Goal: Task Accomplishment & Management: Manage account settings

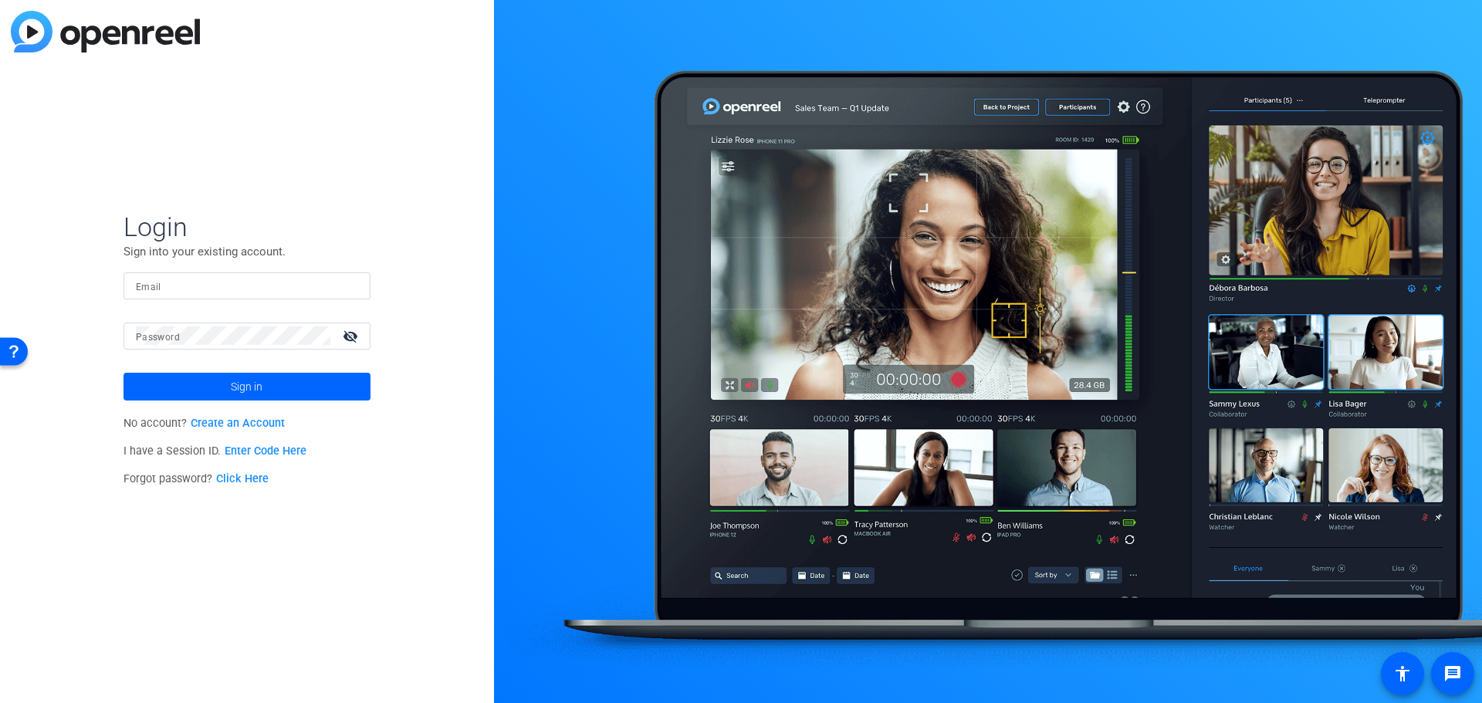
click at [184, 287] on input "Email" at bounding box center [247, 285] width 222 height 19
click at [123, 373] on button "Sign in" at bounding box center [246, 387] width 247 height 28
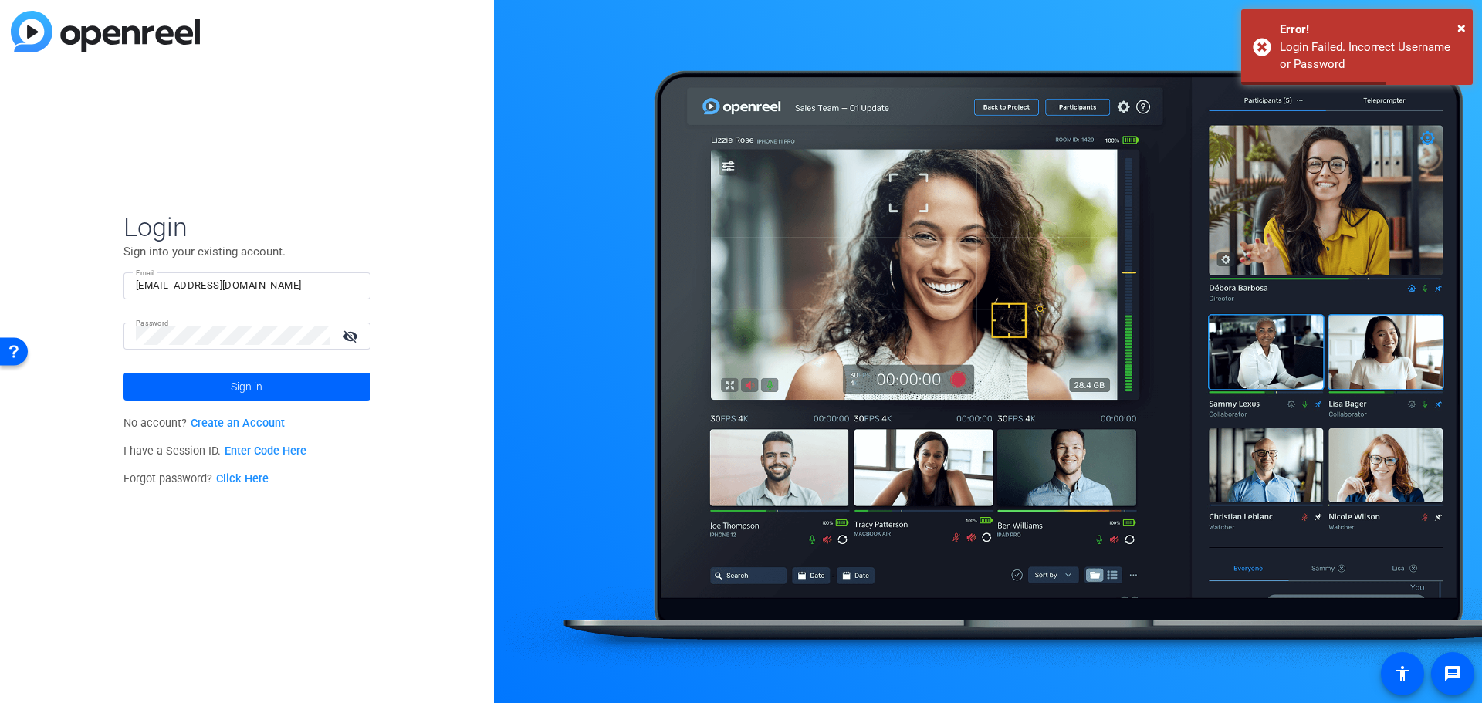
click at [282, 282] on input "[EMAIL_ADDRESS][DOMAIN_NAME]" at bounding box center [247, 285] width 222 height 19
drag, startPoint x: 212, startPoint y: 288, endPoint x: 461, endPoint y: 289, distance: 249.2
click at [454, 288] on div "Login Sign into your existing account. Email [EMAIL_ADDRESS][DOMAIN_NAME] Passw…" at bounding box center [247, 351] width 494 height 703
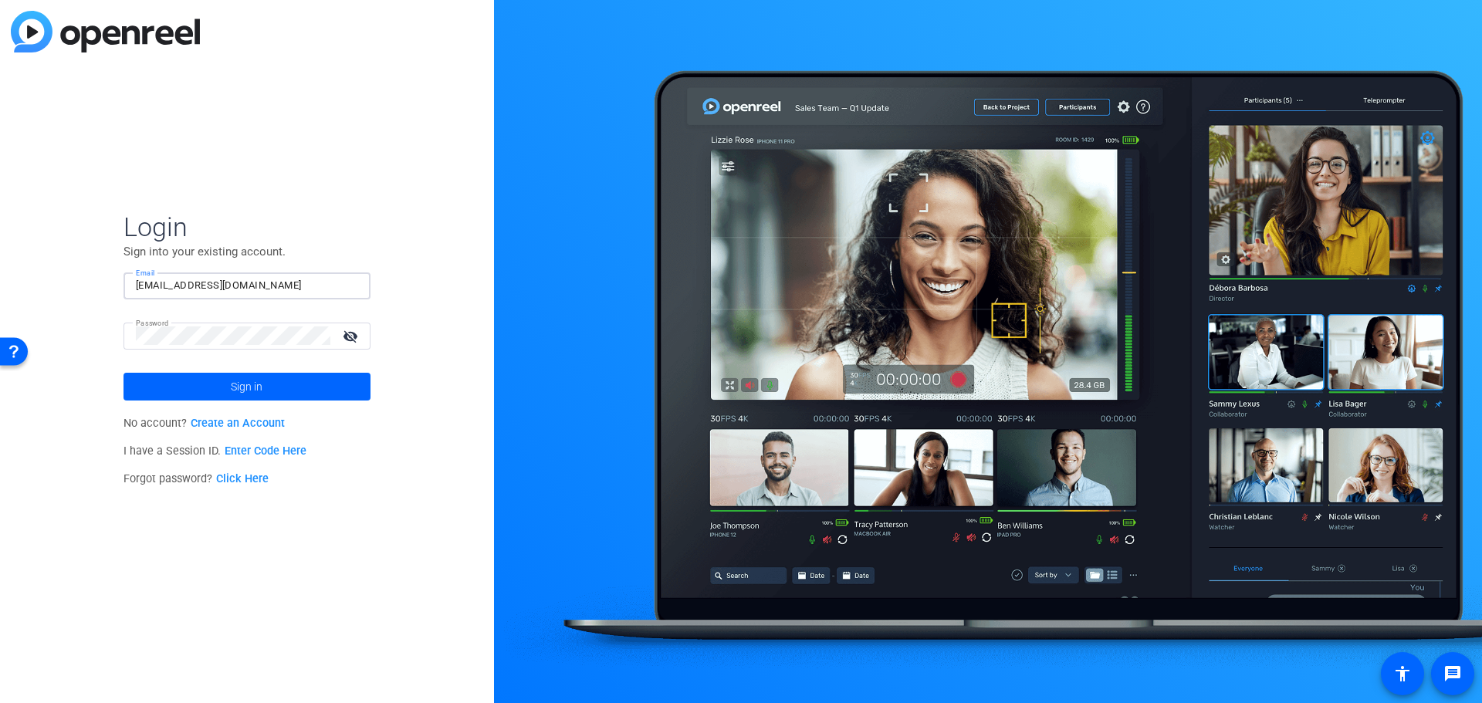
type input "[EMAIL_ADDRESS][DOMAIN_NAME]"
click at [123, 373] on button "Sign in" at bounding box center [246, 387] width 247 height 28
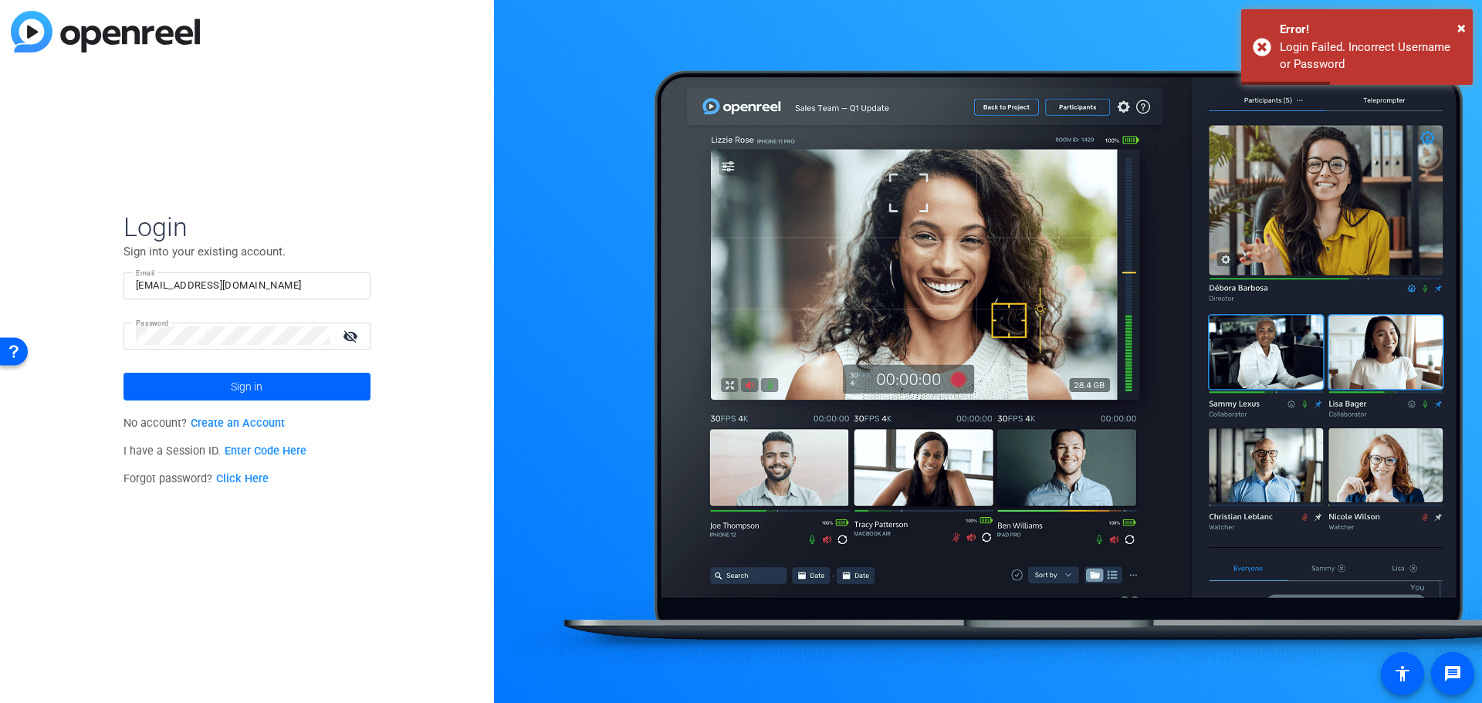
click at [240, 481] on link "Click Here" at bounding box center [242, 478] width 52 height 13
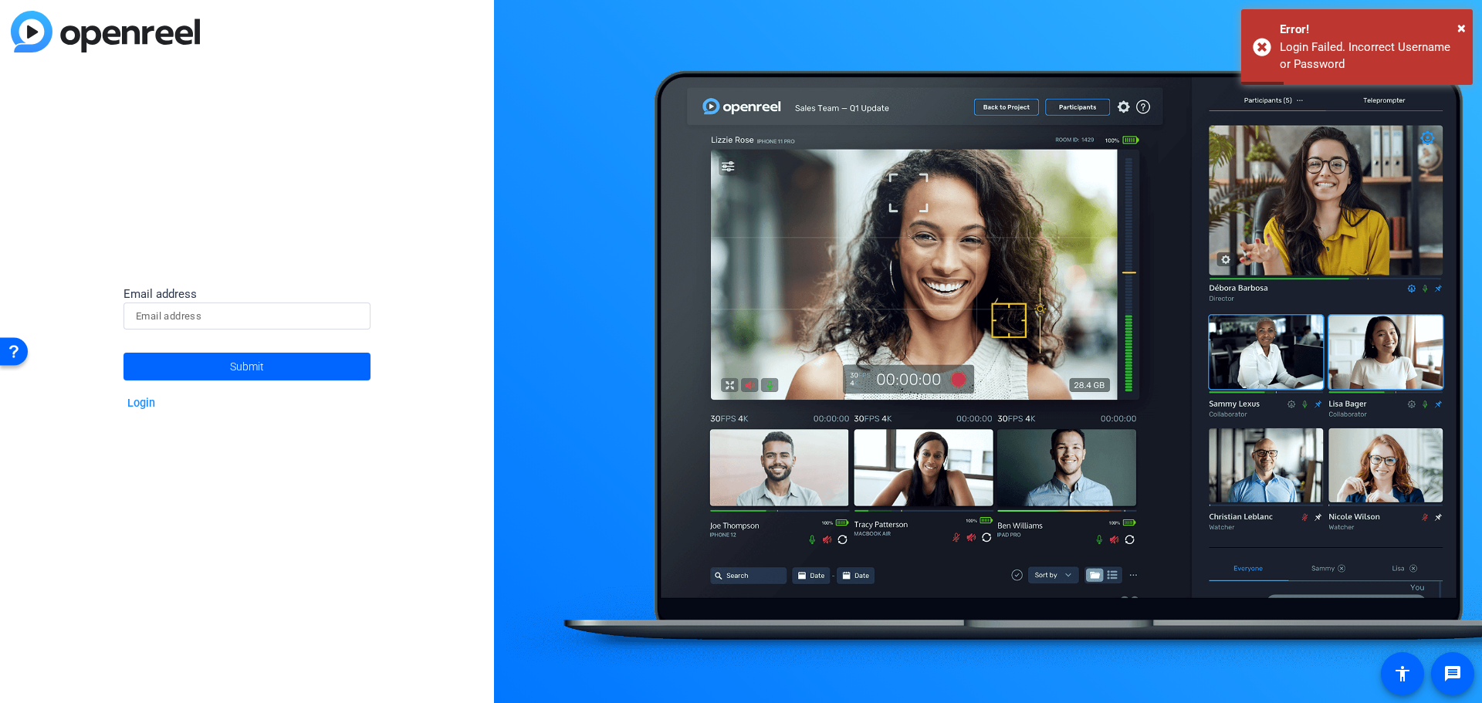
click at [221, 315] on input at bounding box center [247, 316] width 222 height 19
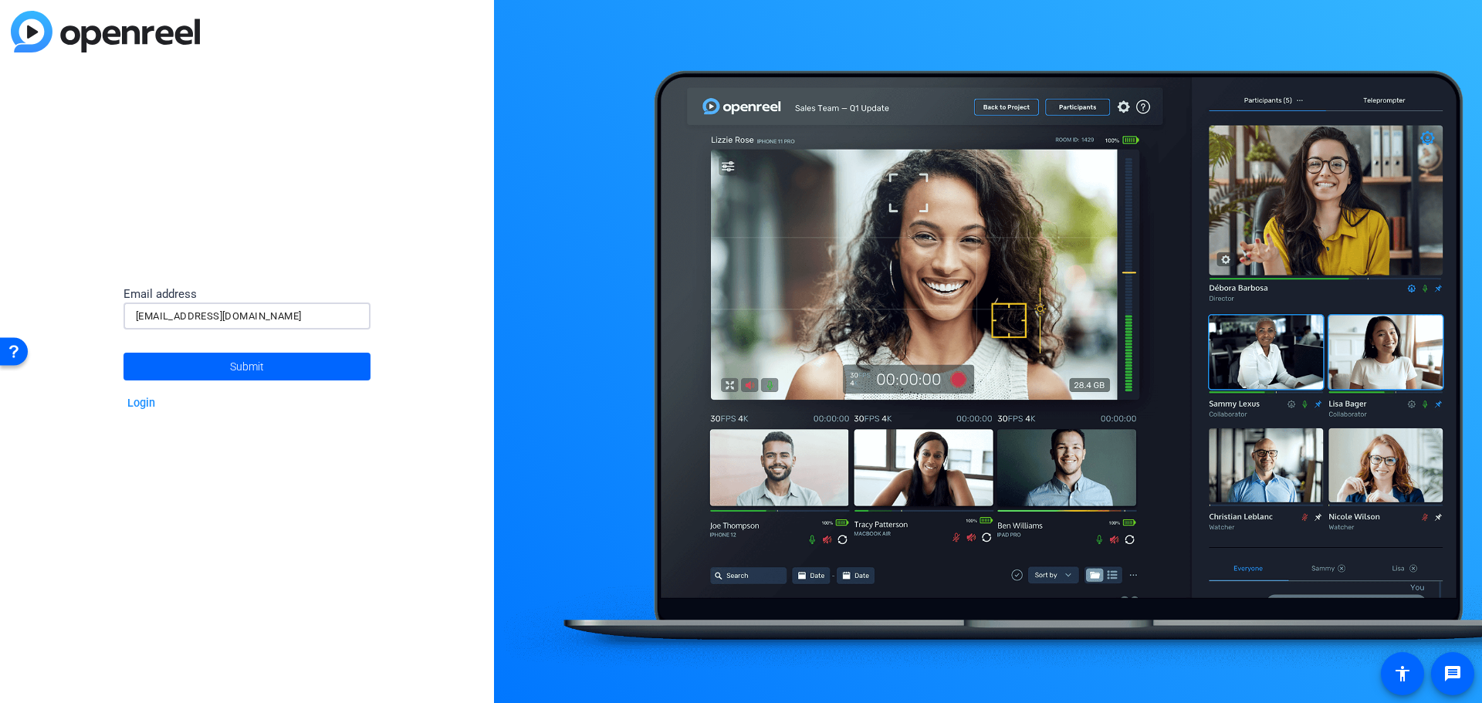
type input "[EMAIL_ADDRESS][DOMAIN_NAME]"
click at [123, 353] on button "Submit" at bounding box center [246, 367] width 247 height 28
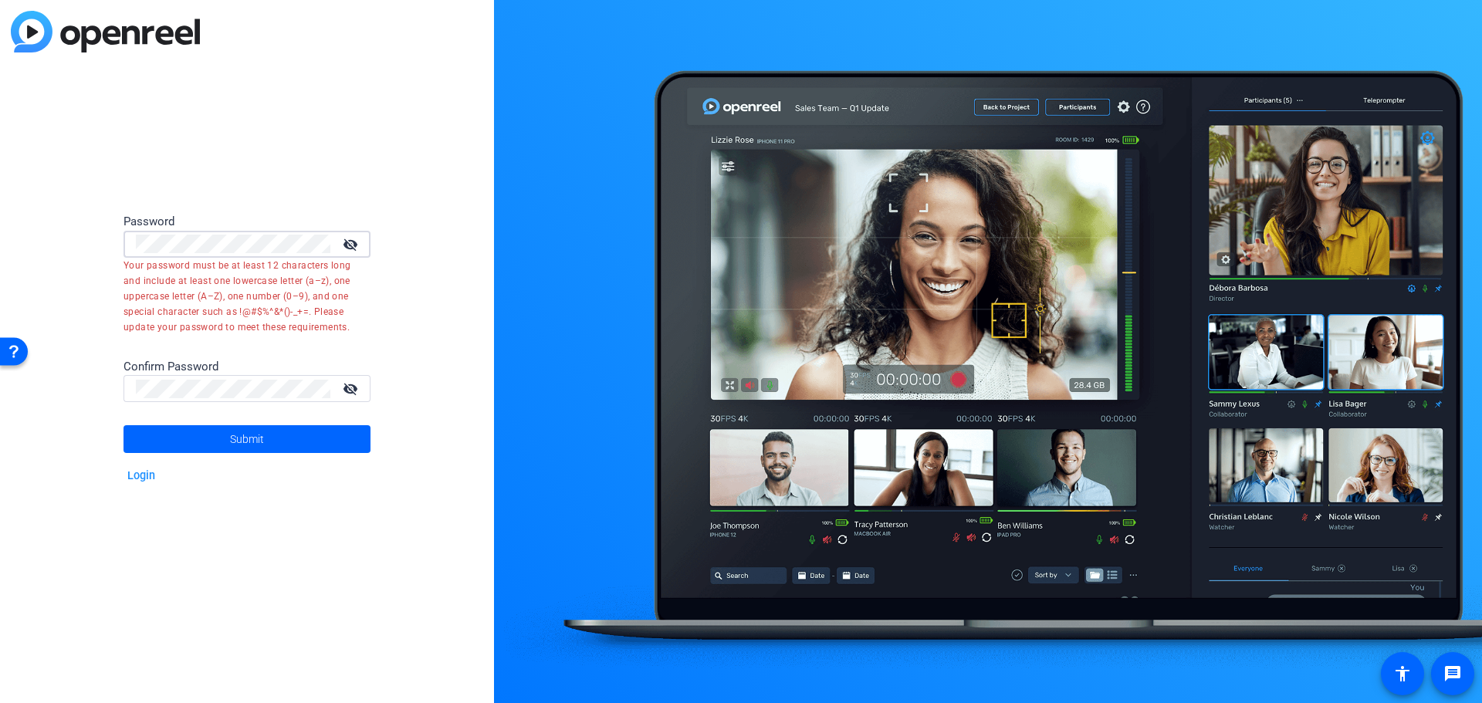
click at [112, 245] on div "Password visibility_off Your password must be at least 12 characters long and i…" at bounding box center [247, 351] width 494 height 703
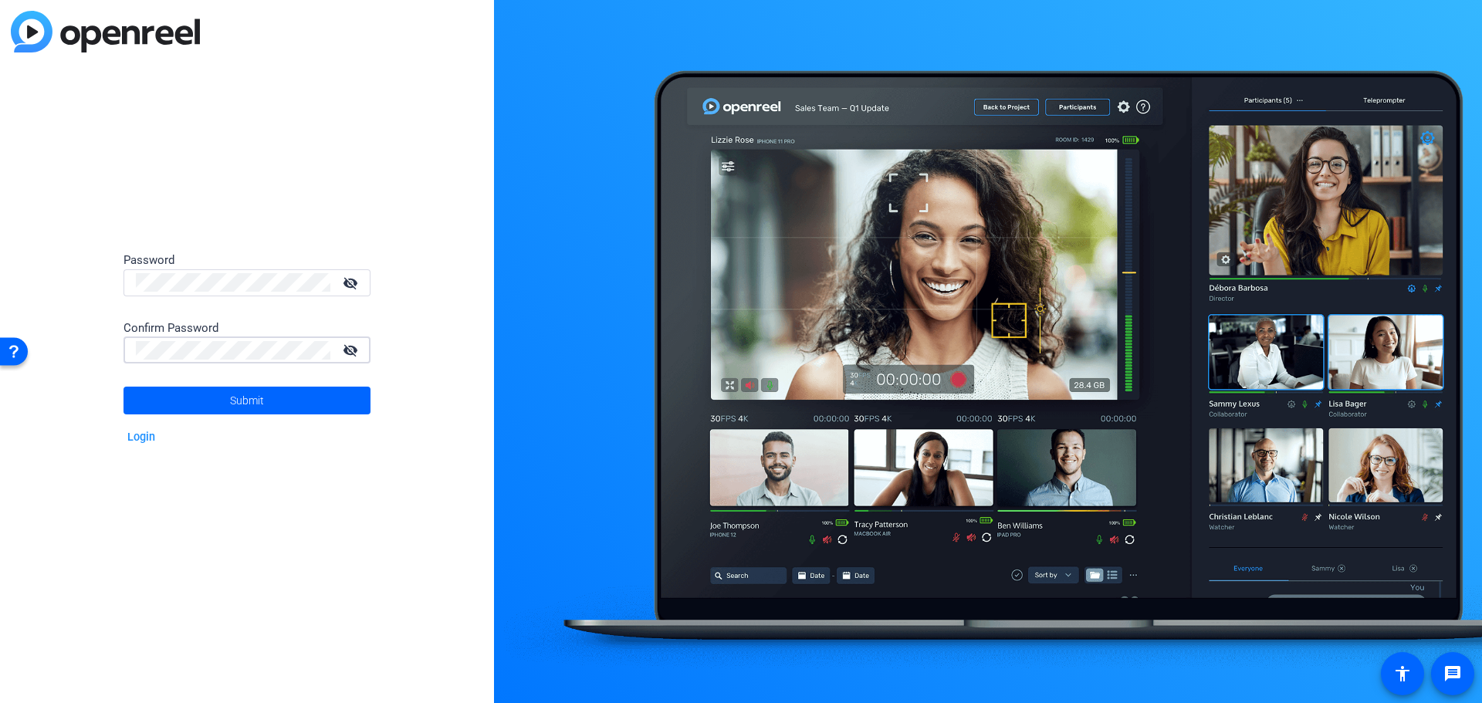
click at [244, 406] on span "Submit" at bounding box center [247, 400] width 34 height 39
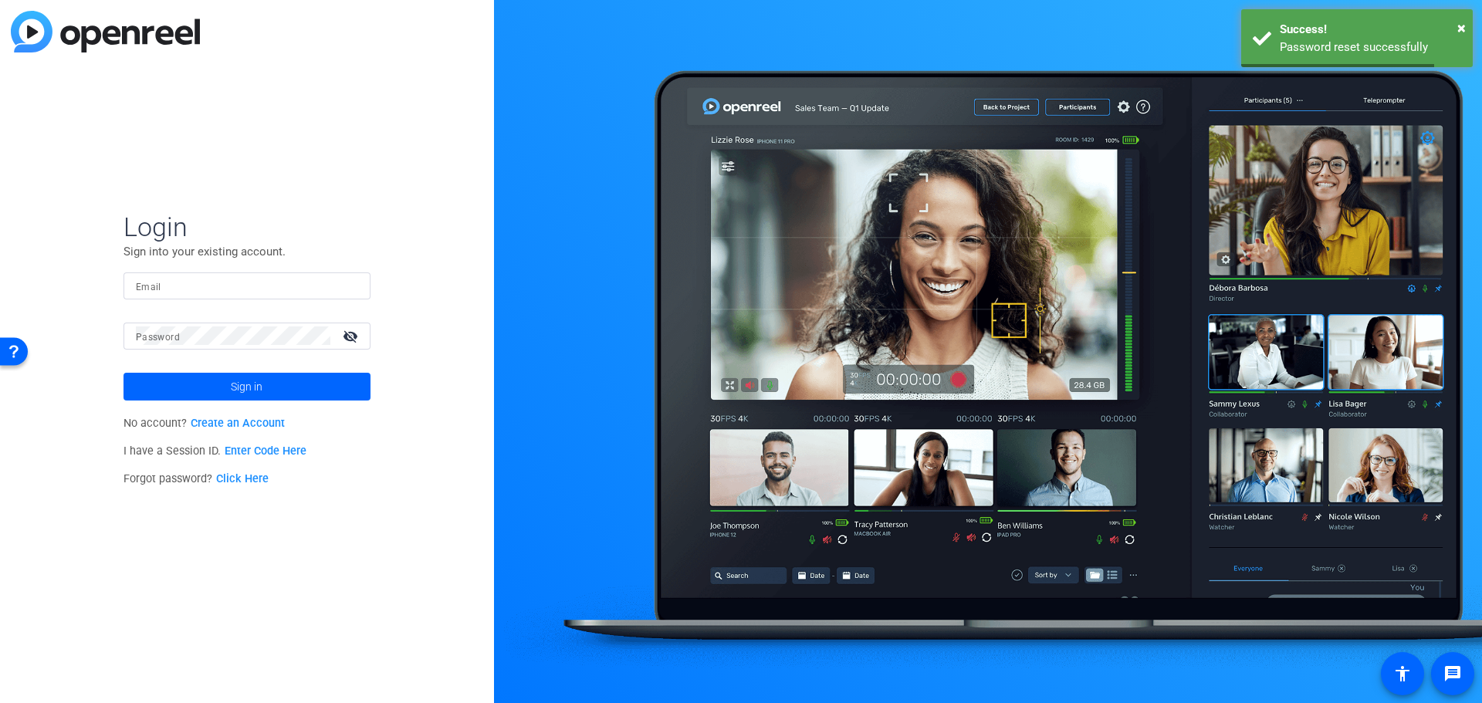
click at [231, 289] on input "Email" at bounding box center [247, 285] width 222 height 19
type input "[EMAIL_ADDRESS][DOMAIN_NAME]"
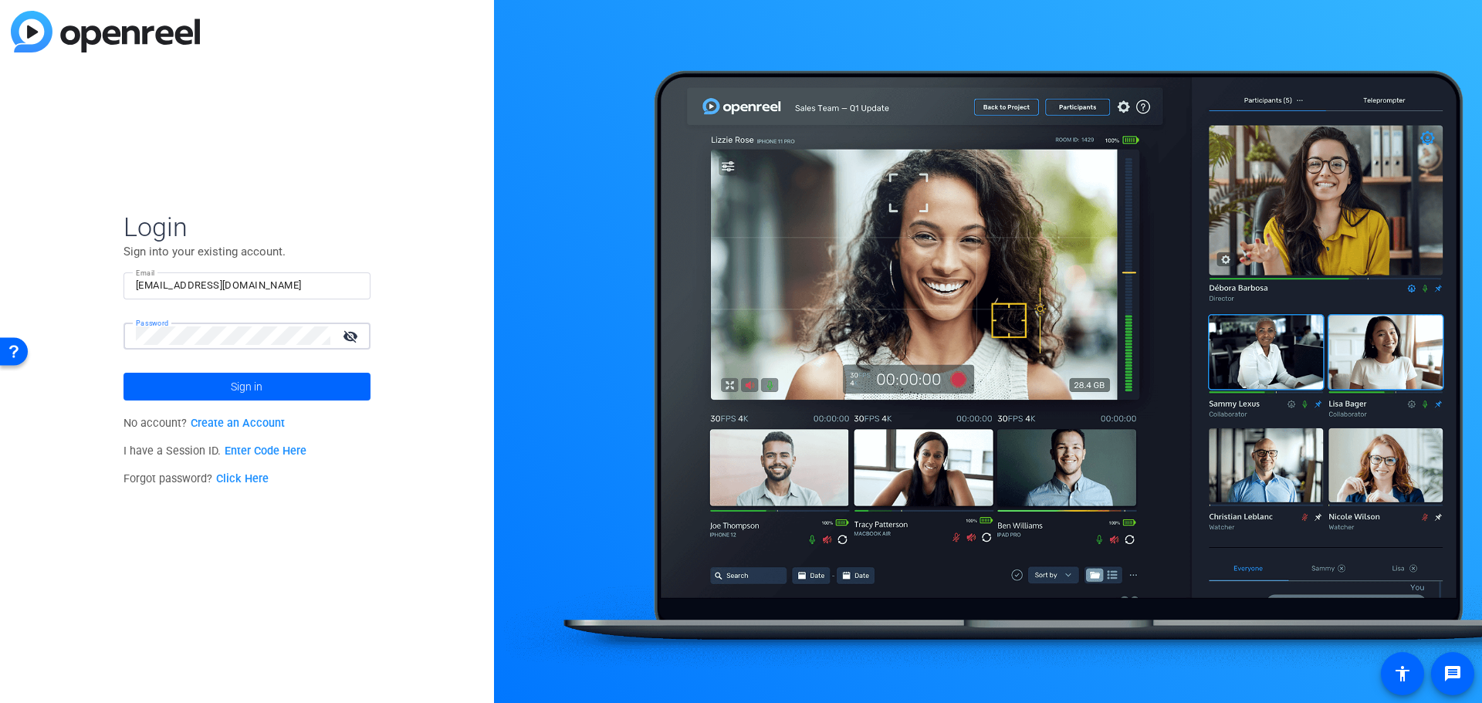
click at [123, 373] on button "Sign in" at bounding box center [246, 387] width 247 height 28
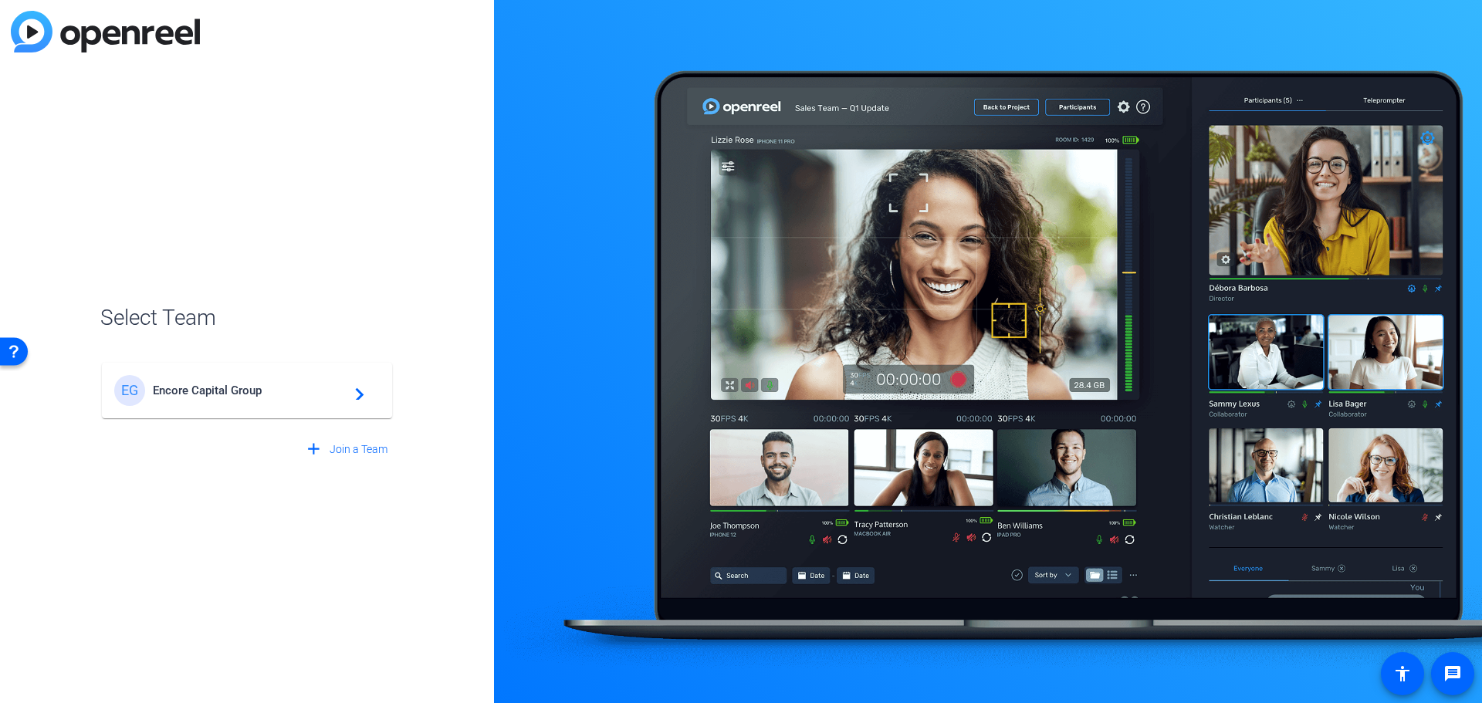
click at [270, 401] on div "EG Encore Capital Group navigate_next" at bounding box center [246, 390] width 265 height 31
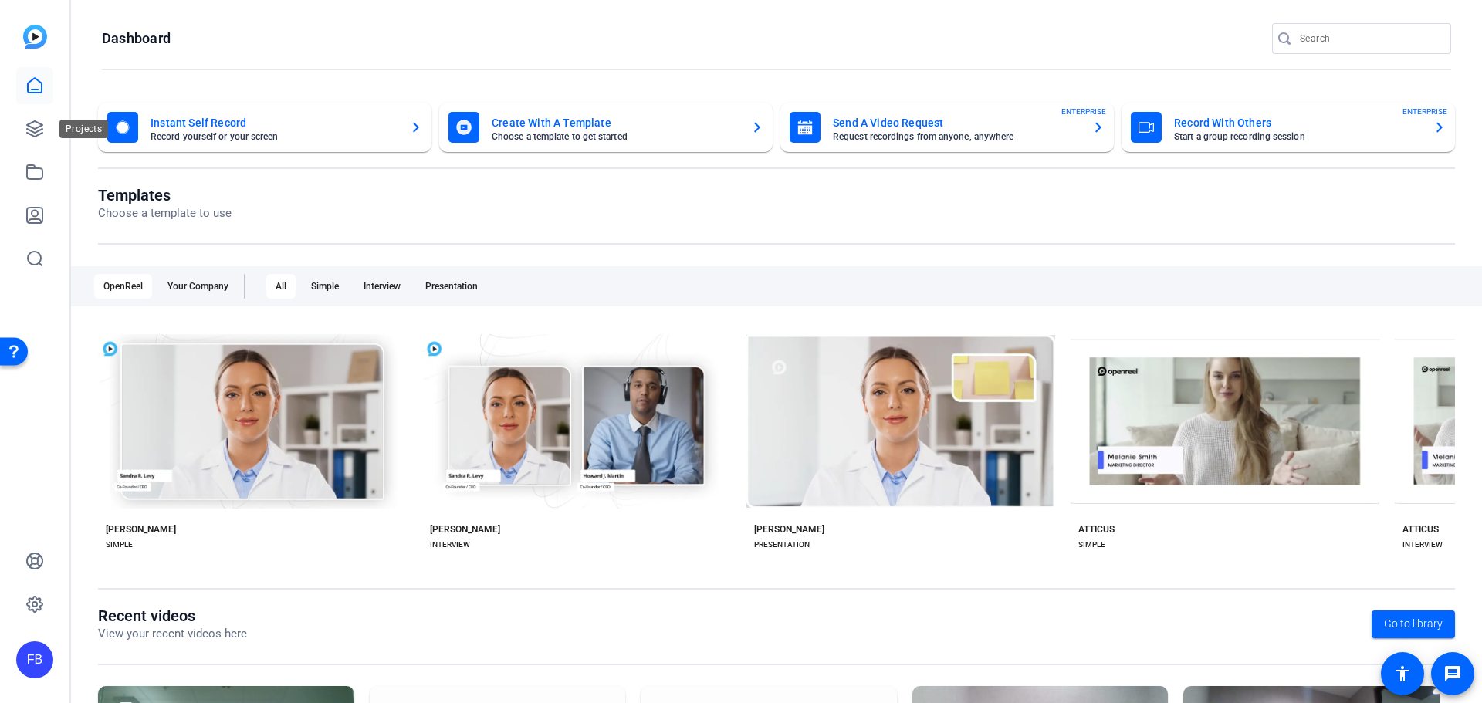
click at [41, 130] on icon at bounding box center [34, 128] width 15 height 15
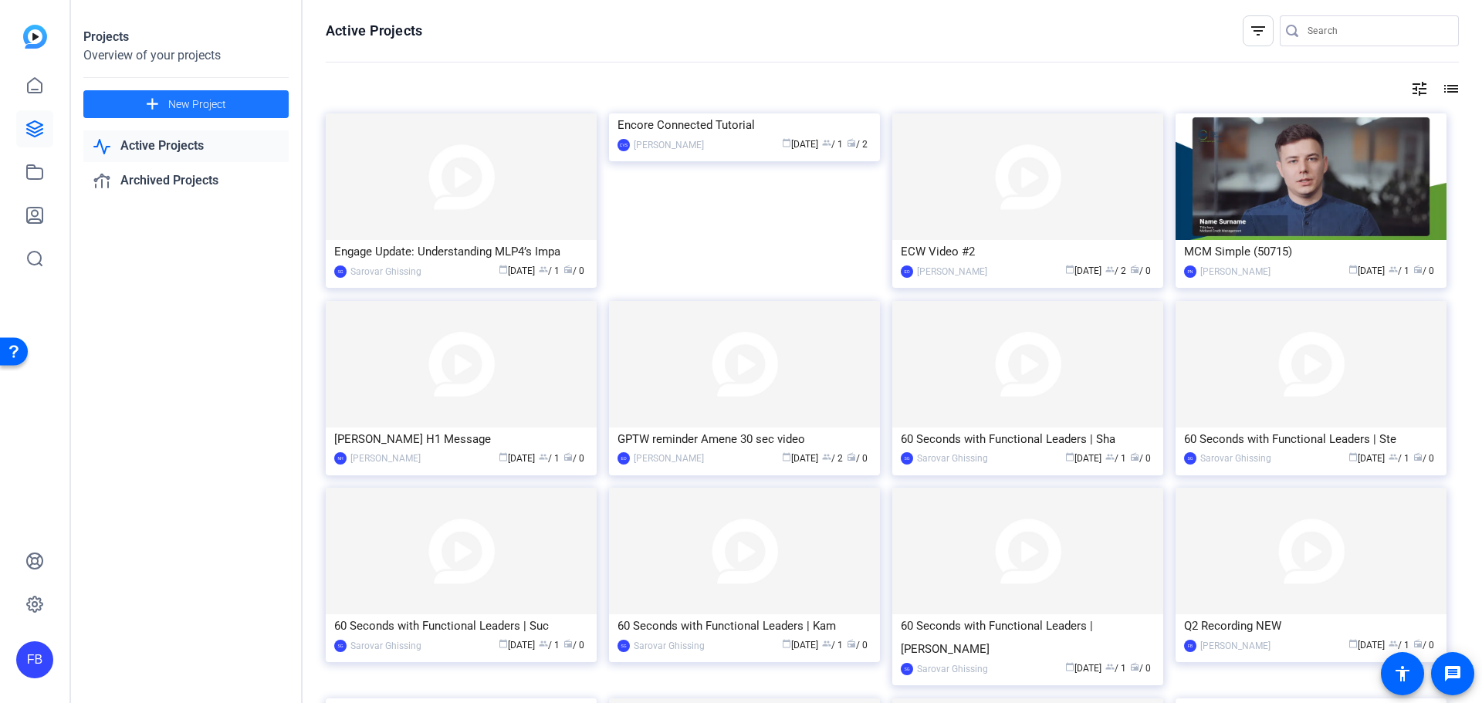
click at [209, 110] on span "New Project" at bounding box center [197, 104] width 58 height 16
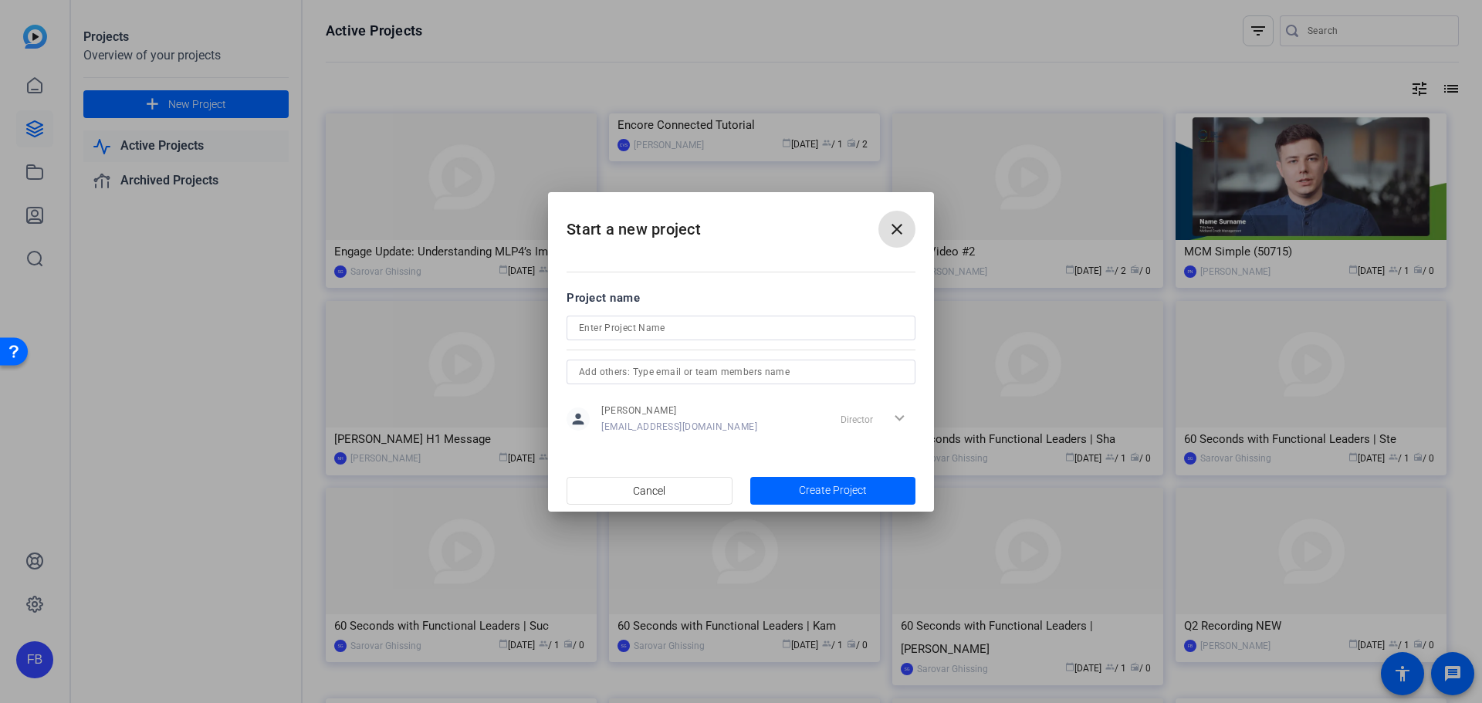
click at [715, 334] on input at bounding box center [741, 328] width 324 height 19
type input "John Yung Recording"
click at [852, 492] on span "Create Project" at bounding box center [833, 490] width 68 height 16
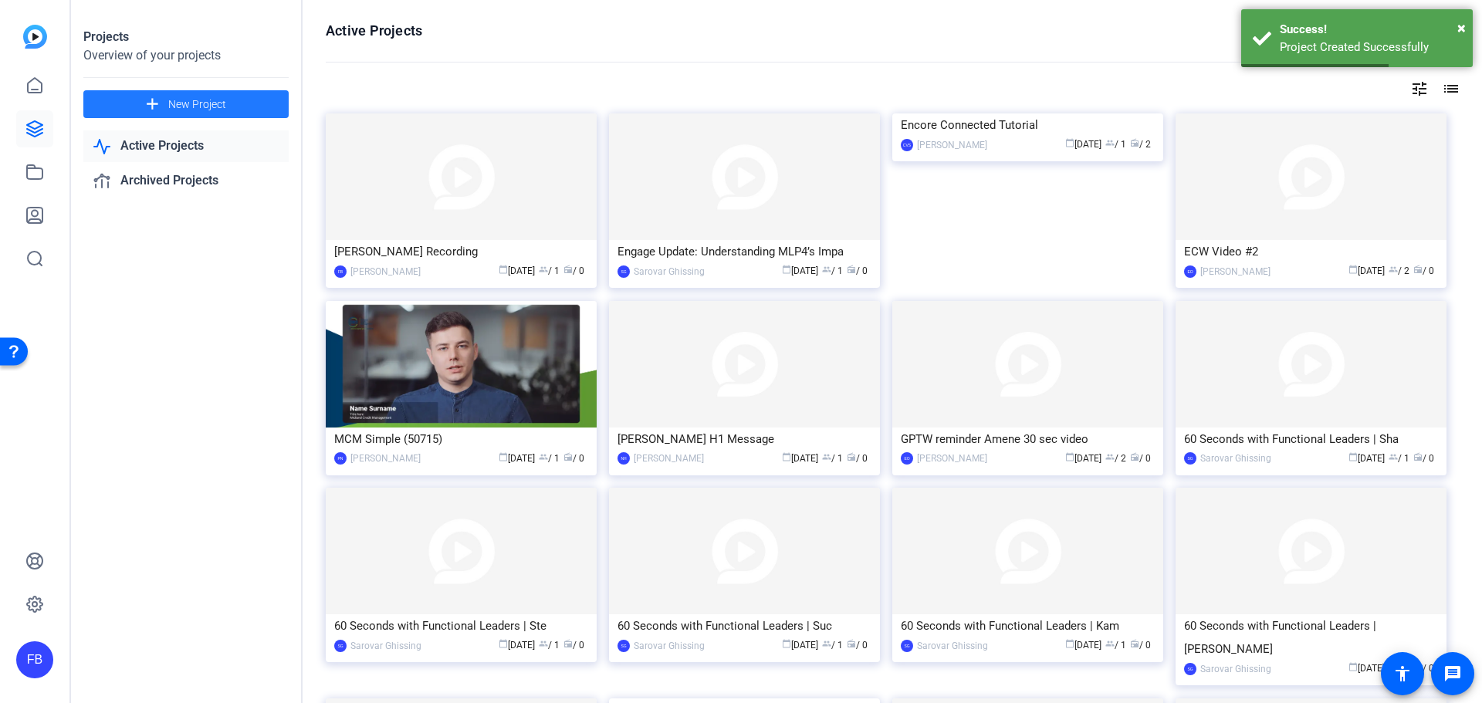
click at [447, 204] on img at bounding box center [461, 176] width 271 height 127
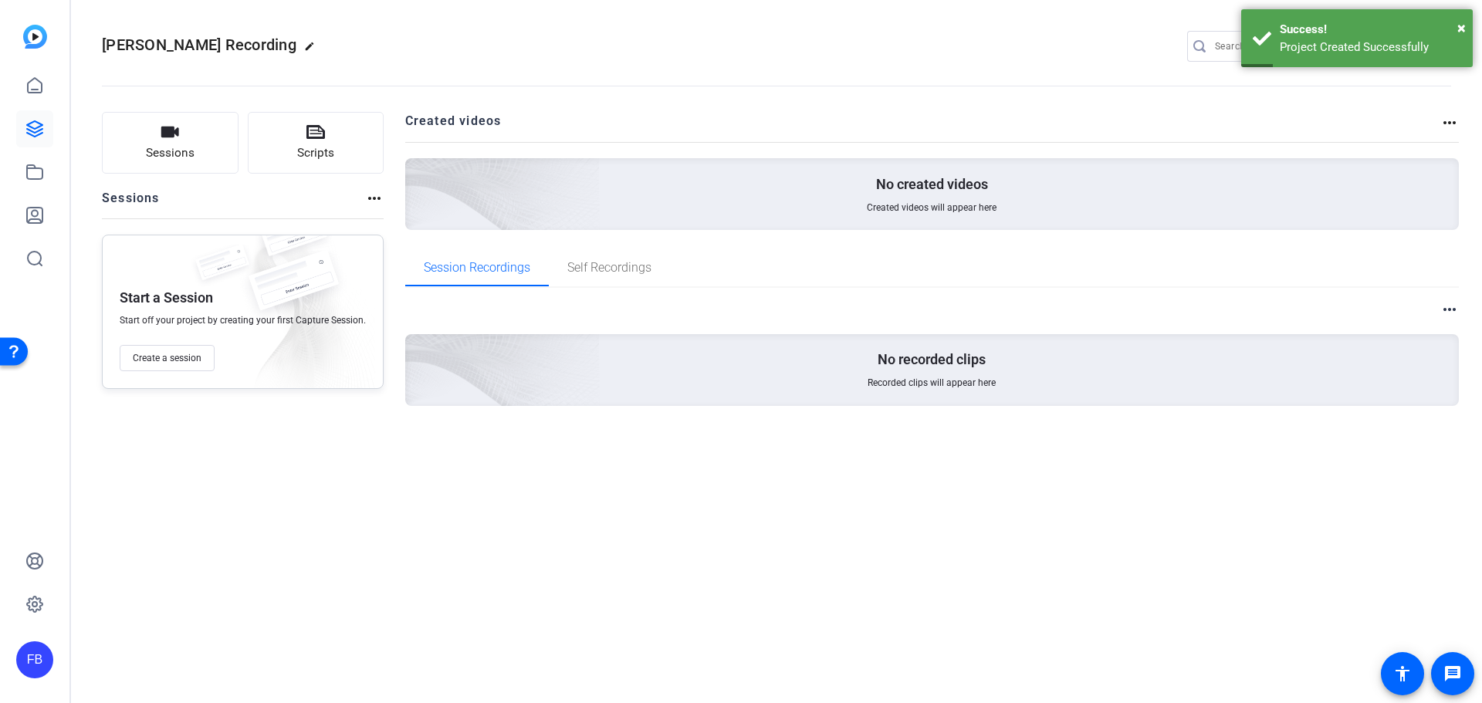
click at [147, 135] on button "Sessions" at bounding box center [170, 143] width 137 height 62
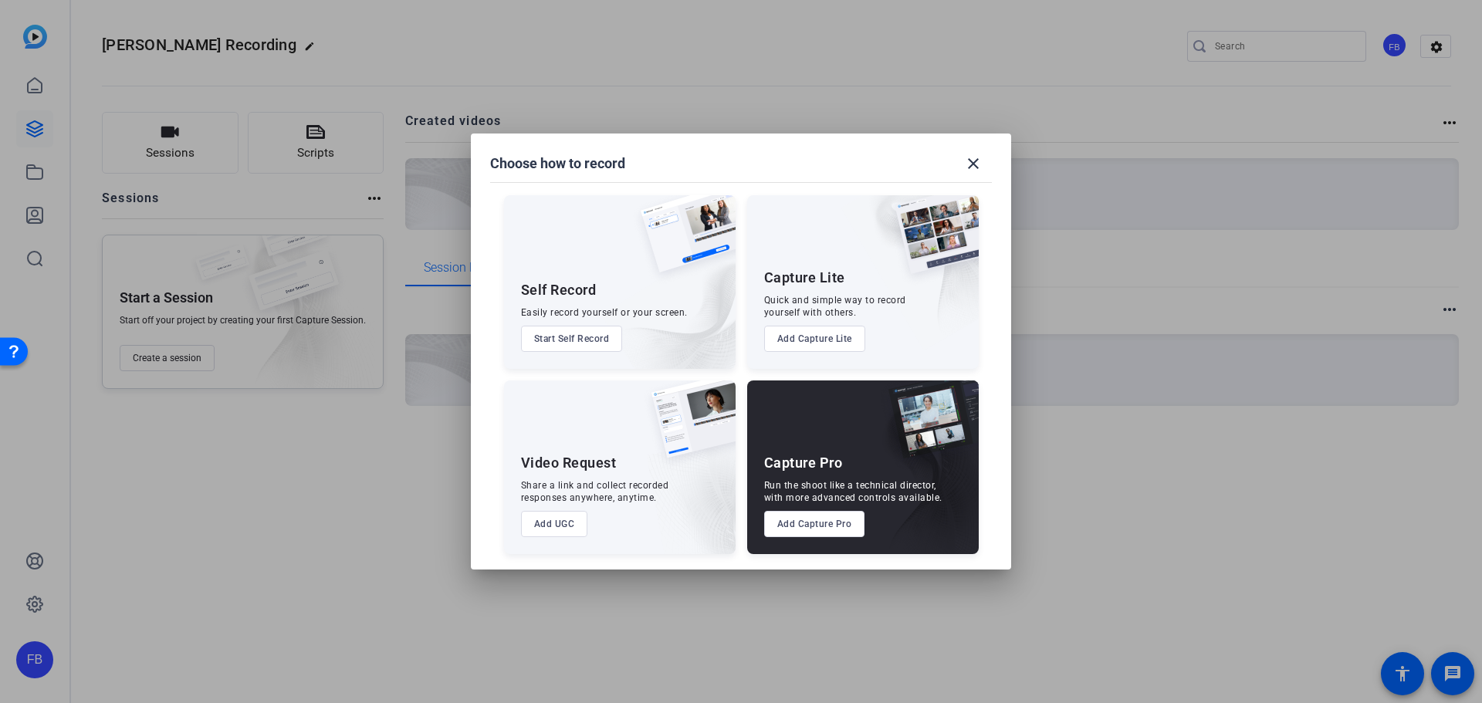
click at [835, 529] on button "Add Capture Pro" at bounding box center [814, 524] width 101 height 26
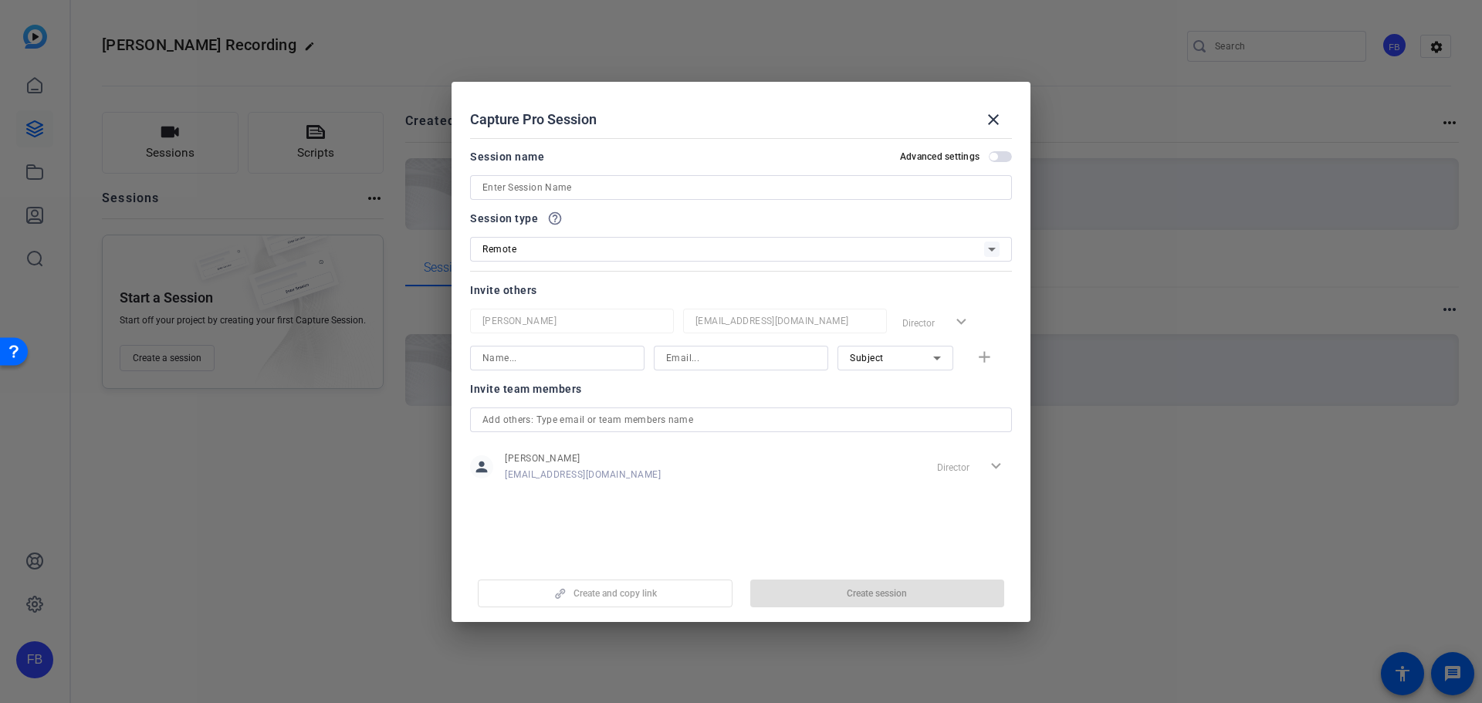
click at [1007, 120] on span at bounding box center [993, 119] width 37 height 37
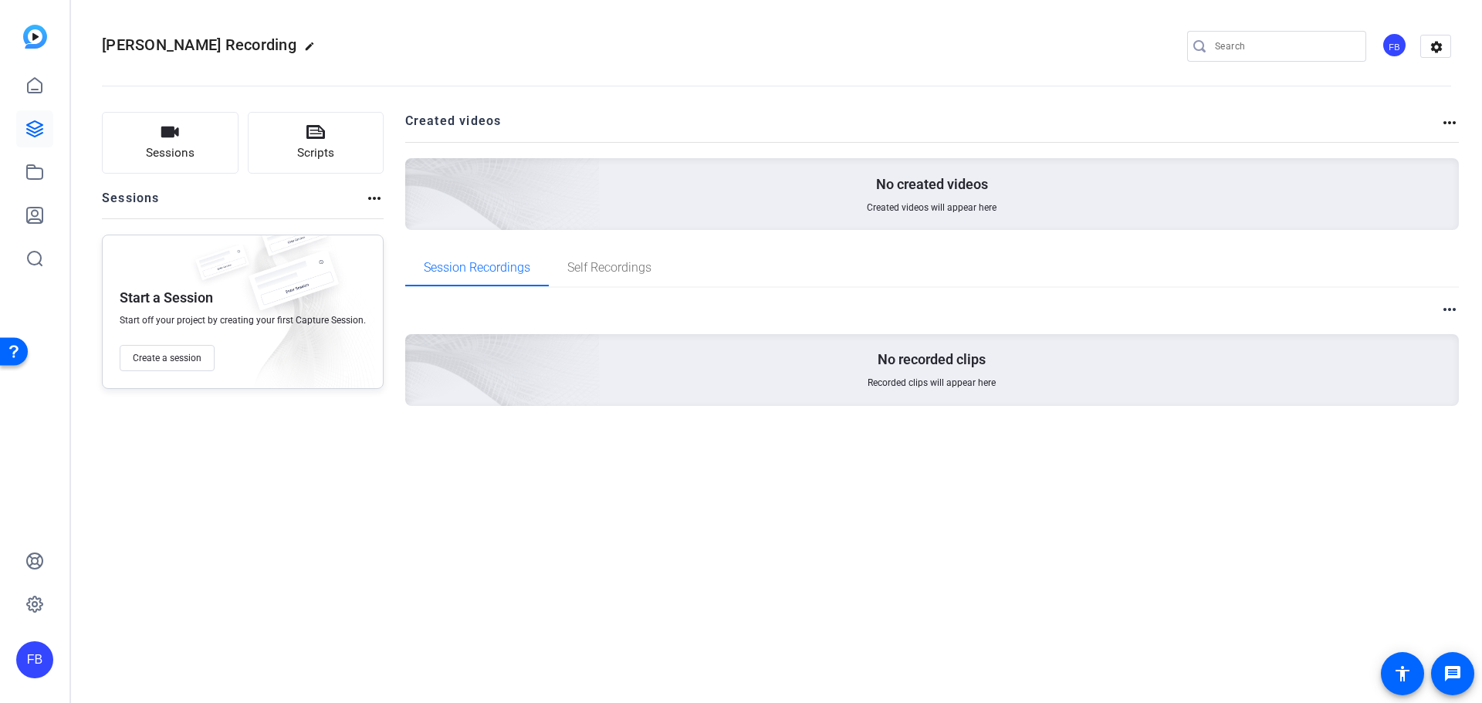
click at [167, 140] on icon "button" at bounding box center [169, 132] width 19 height 19
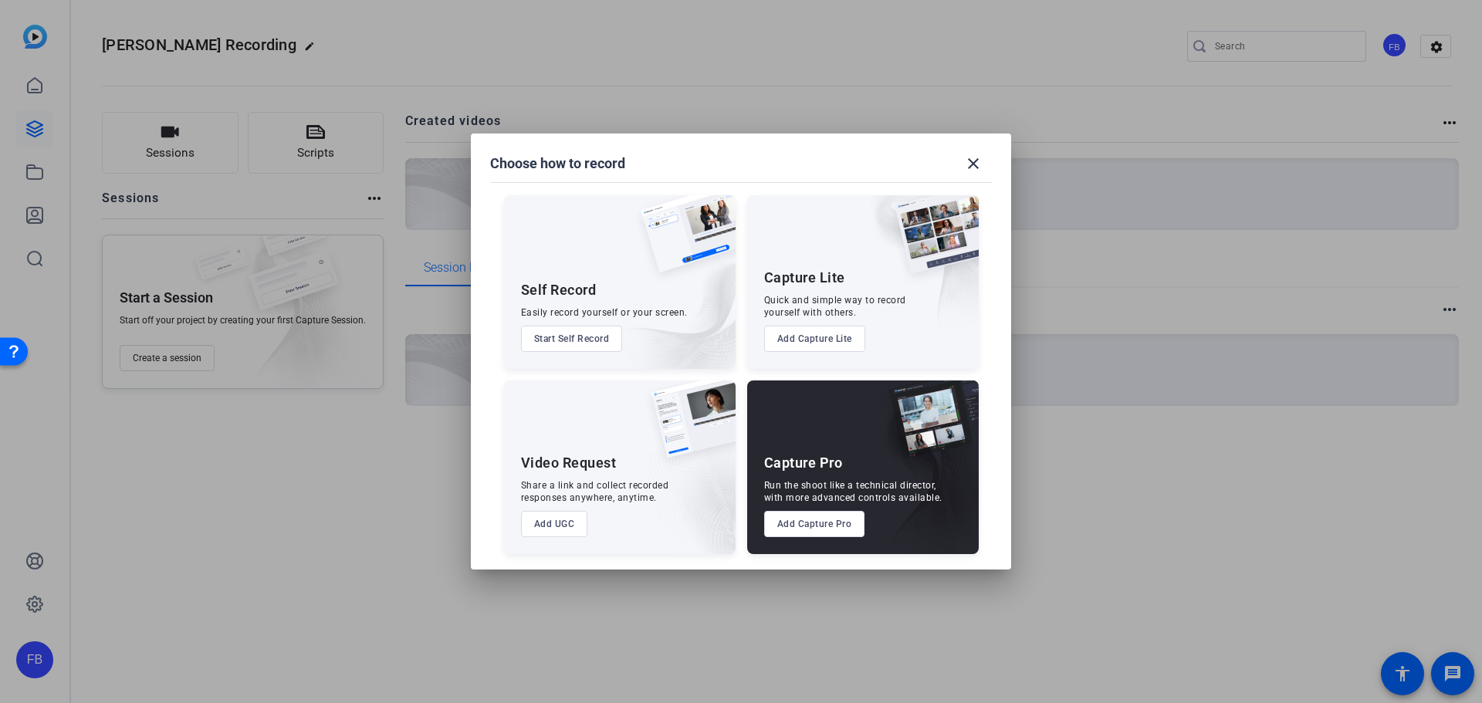
click at [273, 434] on div at bounding box center [741, 351] width 1482 height 703
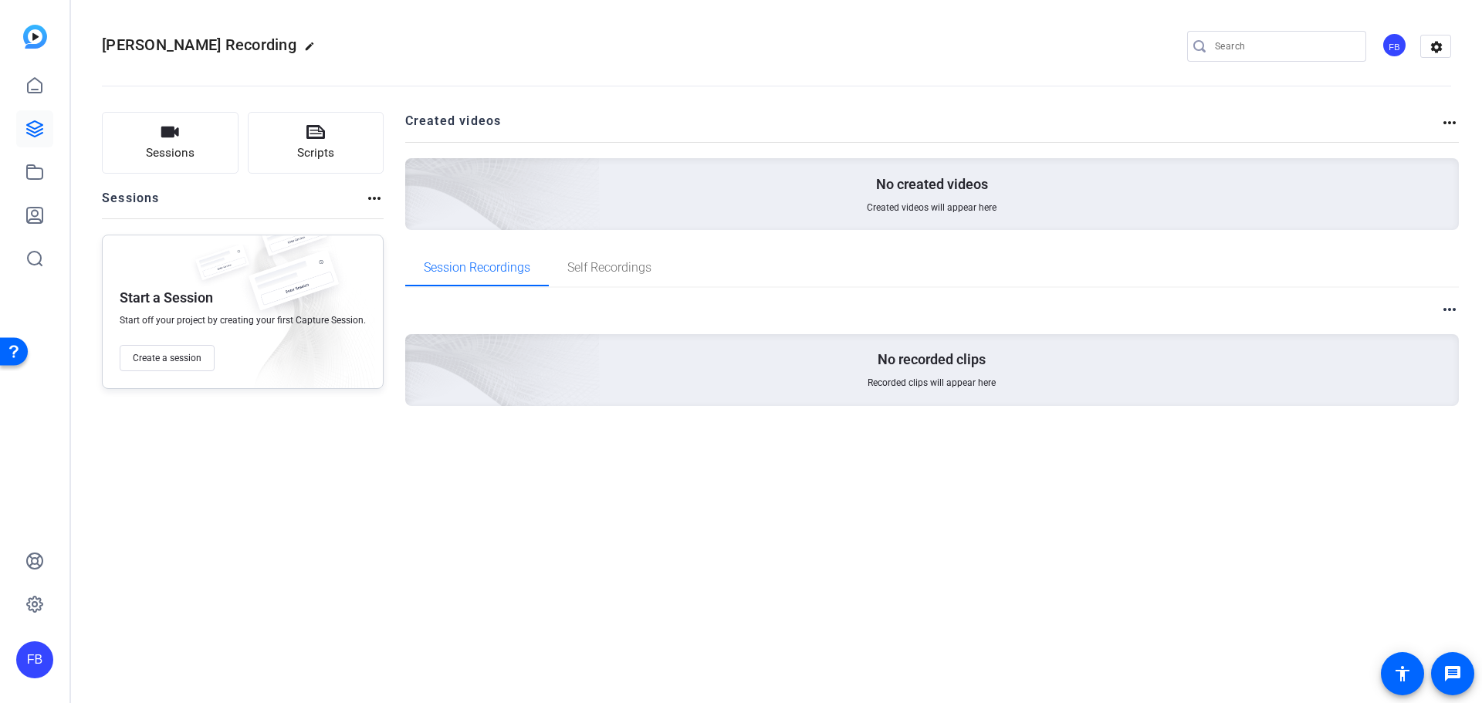
click at [164, 358] on span "Create a session" at bounding box center [167, 358] width 69 height 12
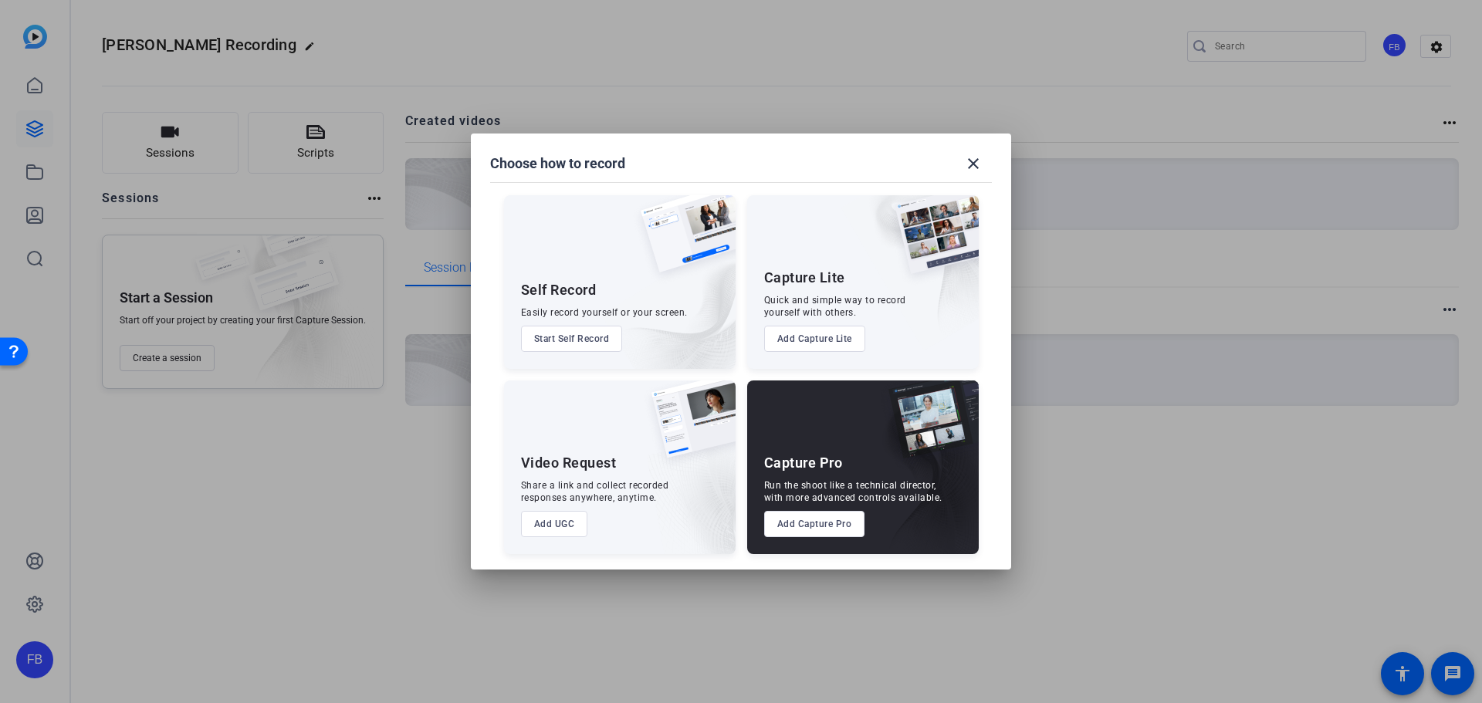
click at [816, 530] on button "Add Capture Pro" at bounding box center [814, 524] width 101 height 26
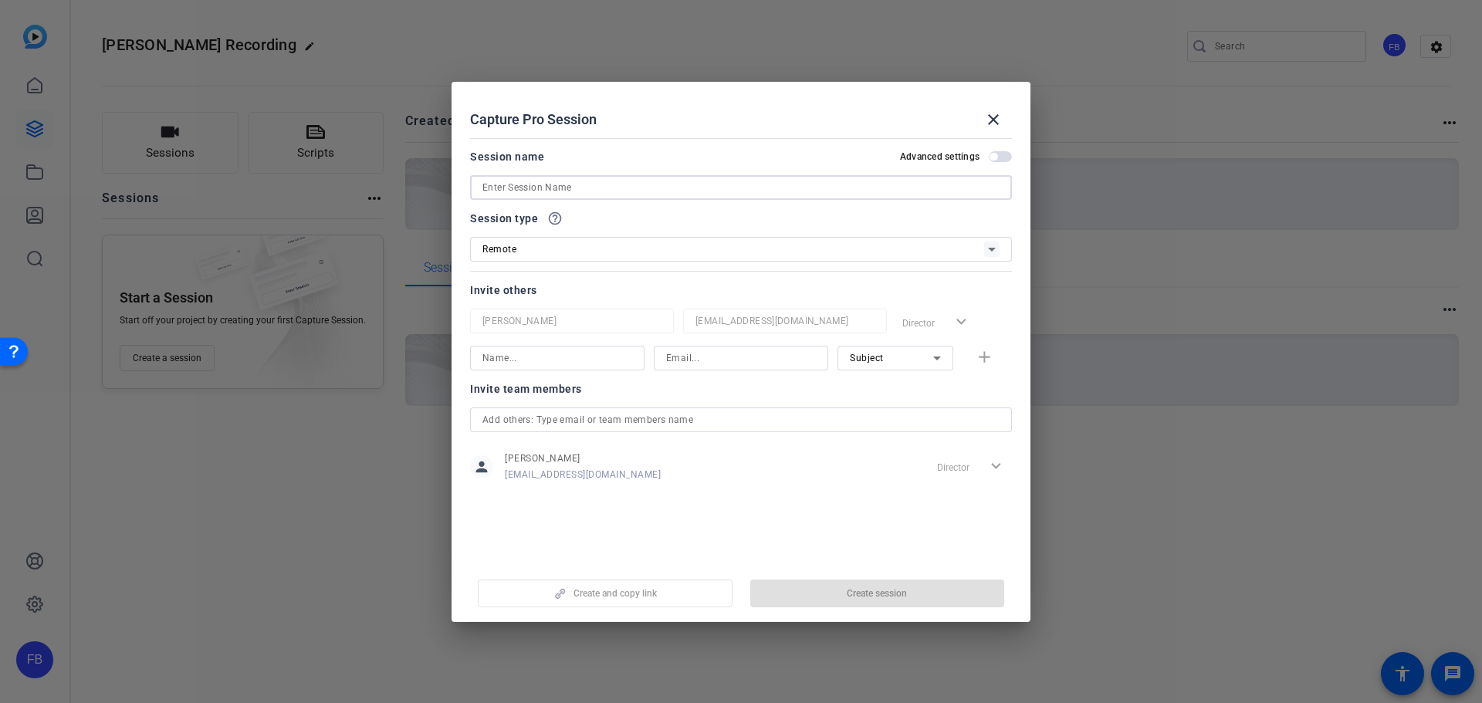
click at [594, 181] on input at bounding box center [740, 187] width 517 height 19
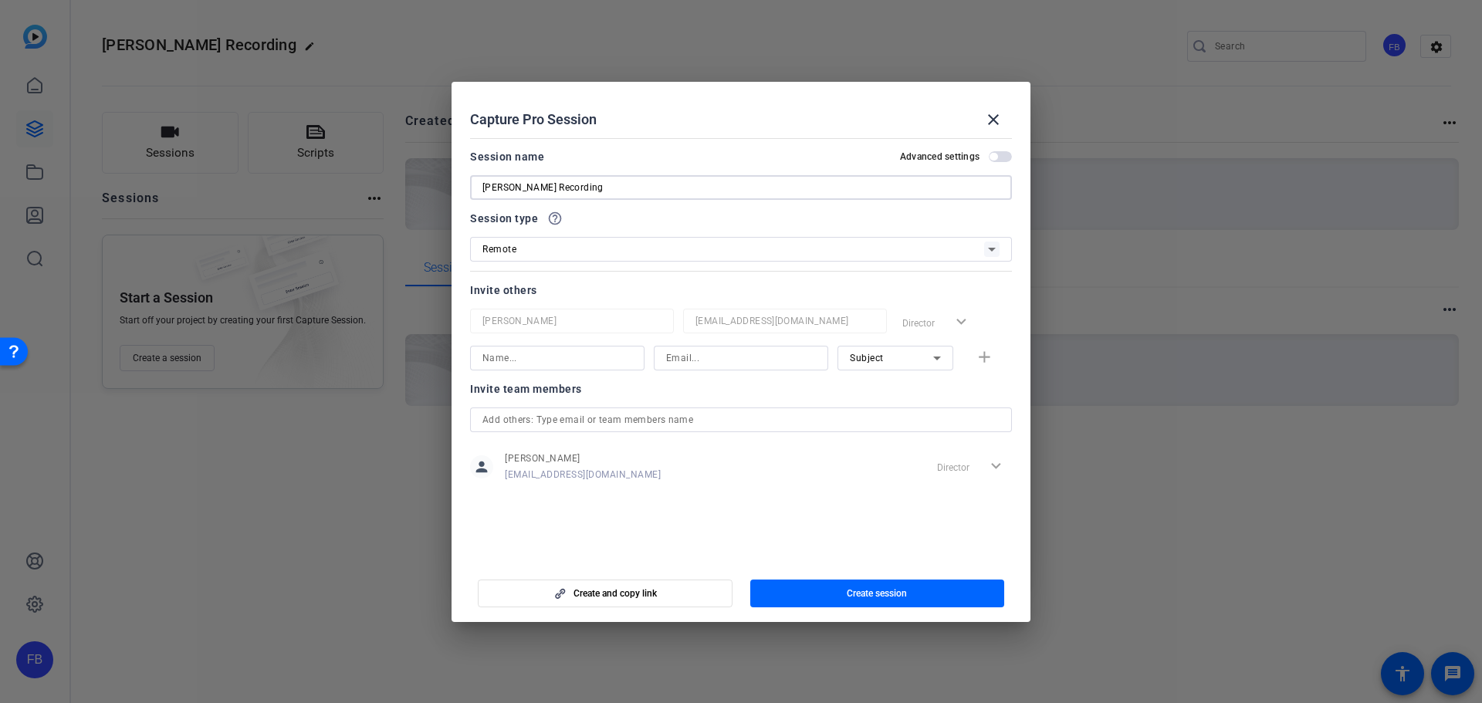
type input "John Yung Recording"
click at [571, 363] on input at bounding box center [557, 358] width 150 height 19
click at [571, 363] on input "John" at bounding box center [557, 358] width 150 height 19
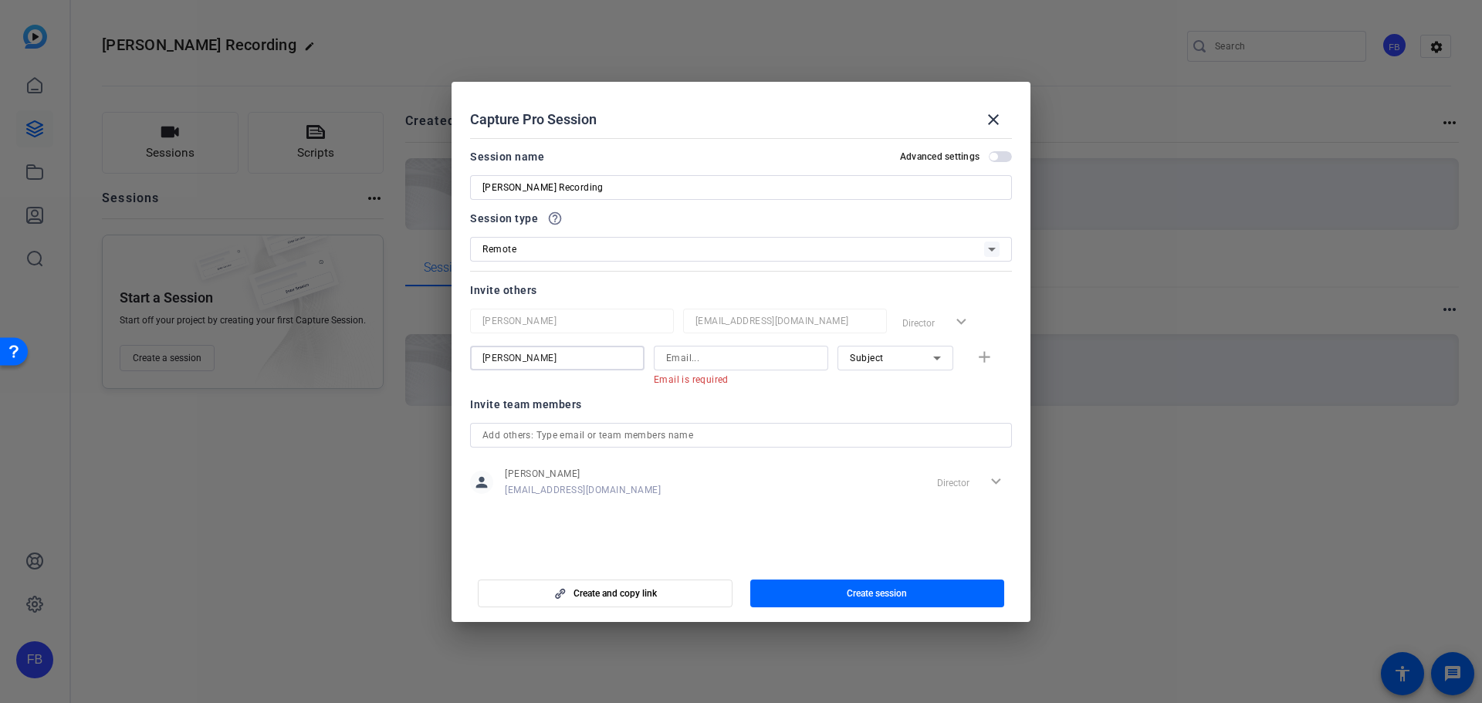
type input "John Yung"
click at [758, 360] on input at bounding box center [741, 358] width 150 height 19
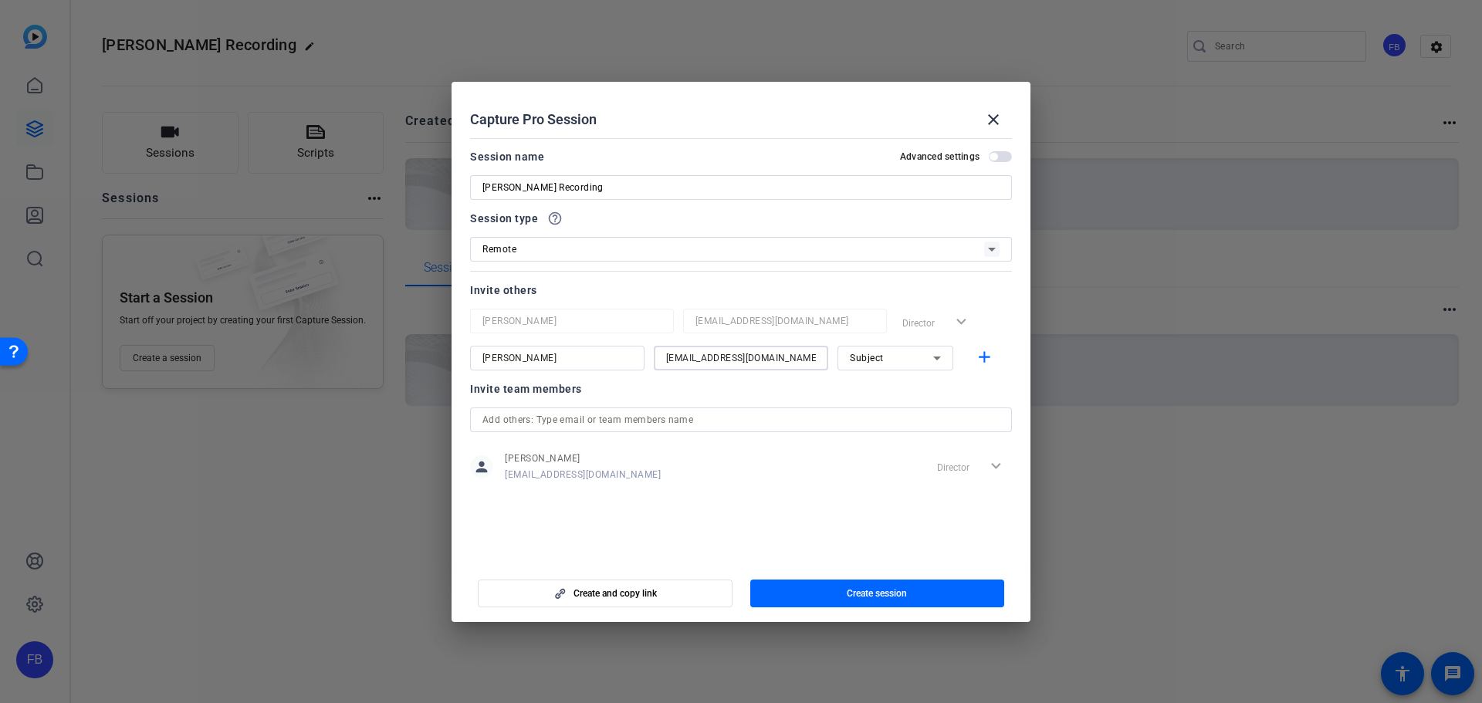
type input "jyung@cabotcm.com"
click at [903, 380] on div at bounding box center [895, 378] width 116 height 17
click at [903, 590] on span "Create session" at bounding box center [876, 593] width 60 height 12
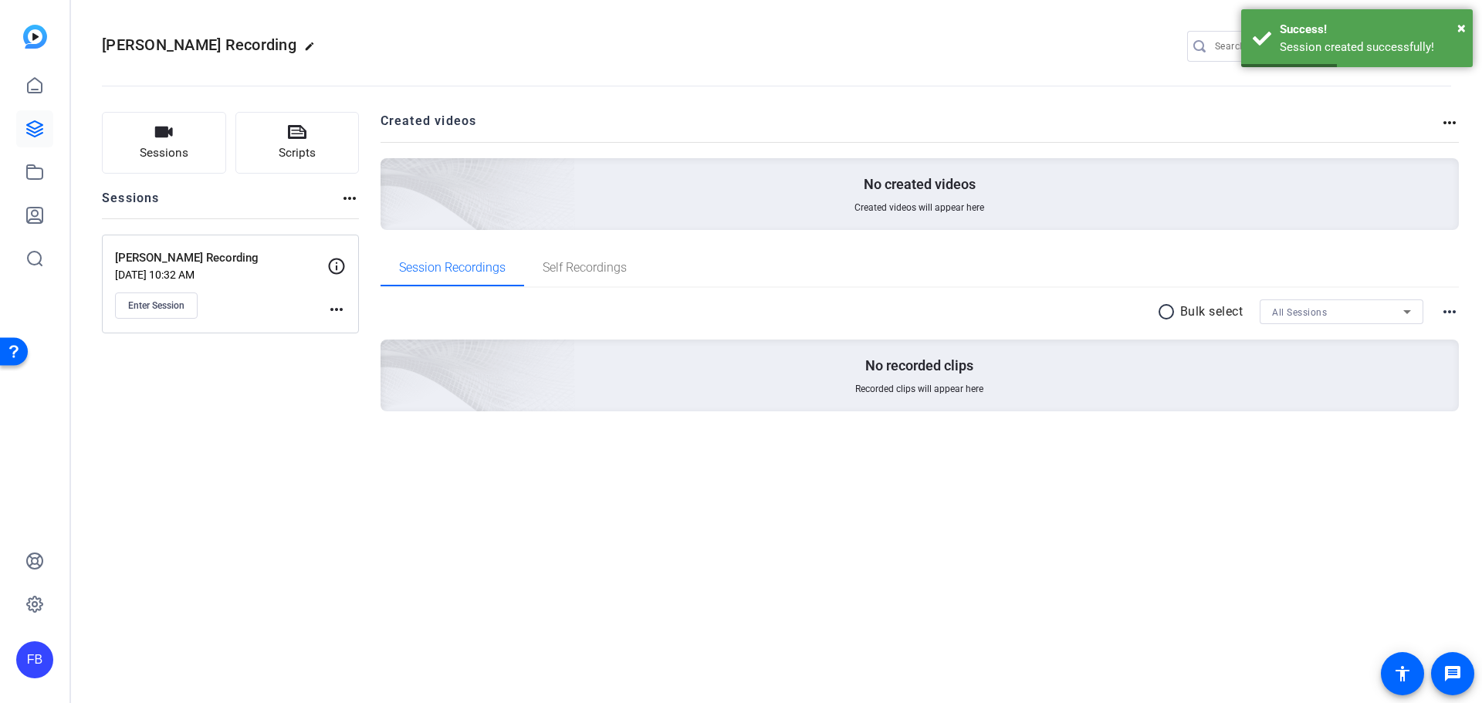
click at [341, 309] on mat-icon "more_horiz" at bounding box center [336, 309] width 19 height 19
click at [347, 327] on span "Edit Session" at bounding box center [375, 332] width 70 height 19
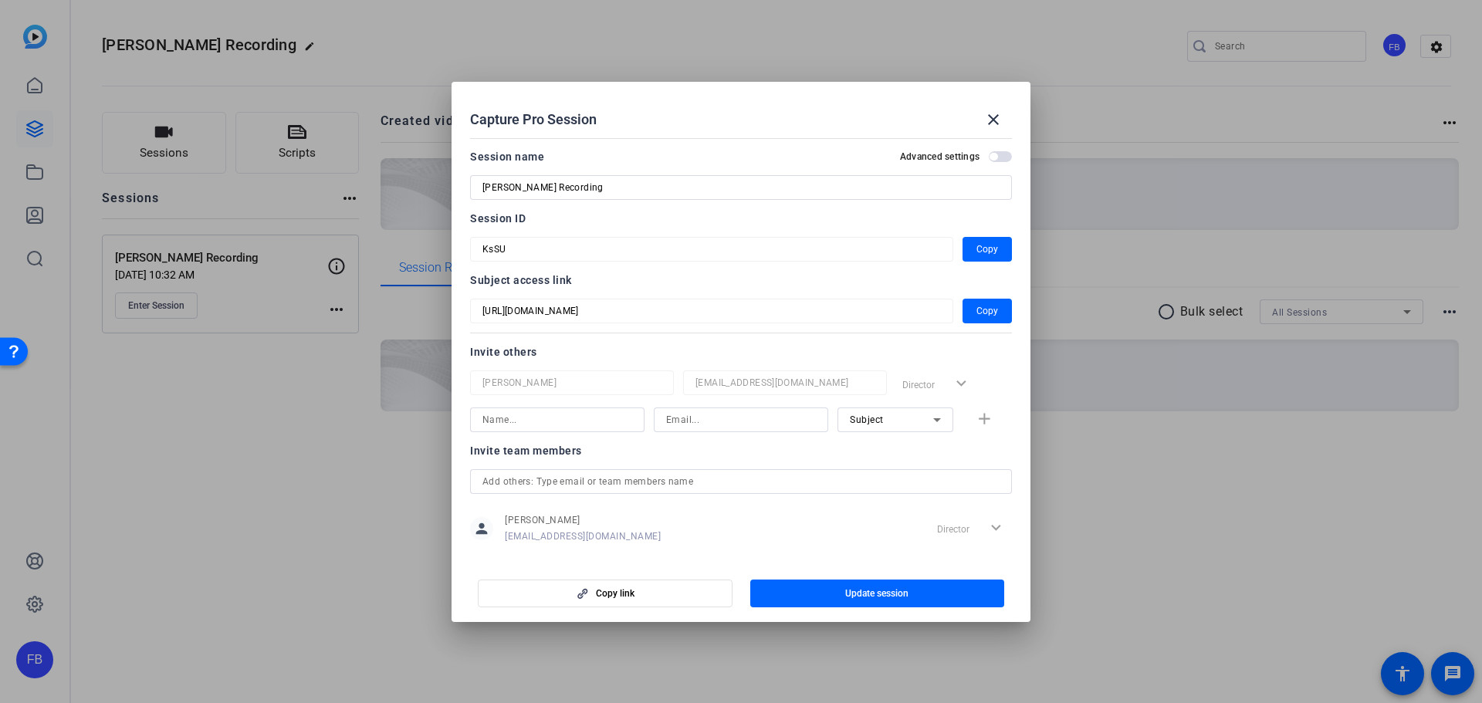
click at [989, 154] on span "button" at bounding box center [993, 157] width 8 height 8
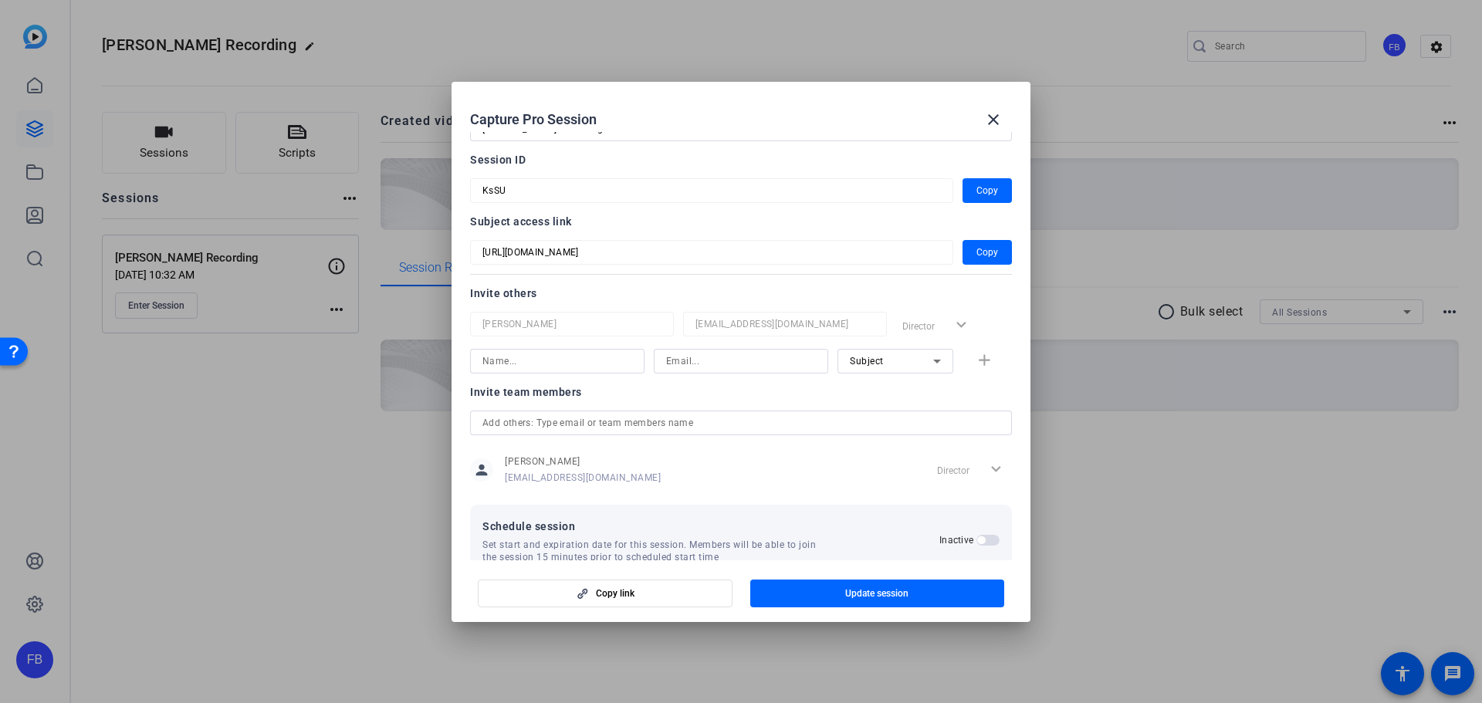
scroll to position [91, 0]
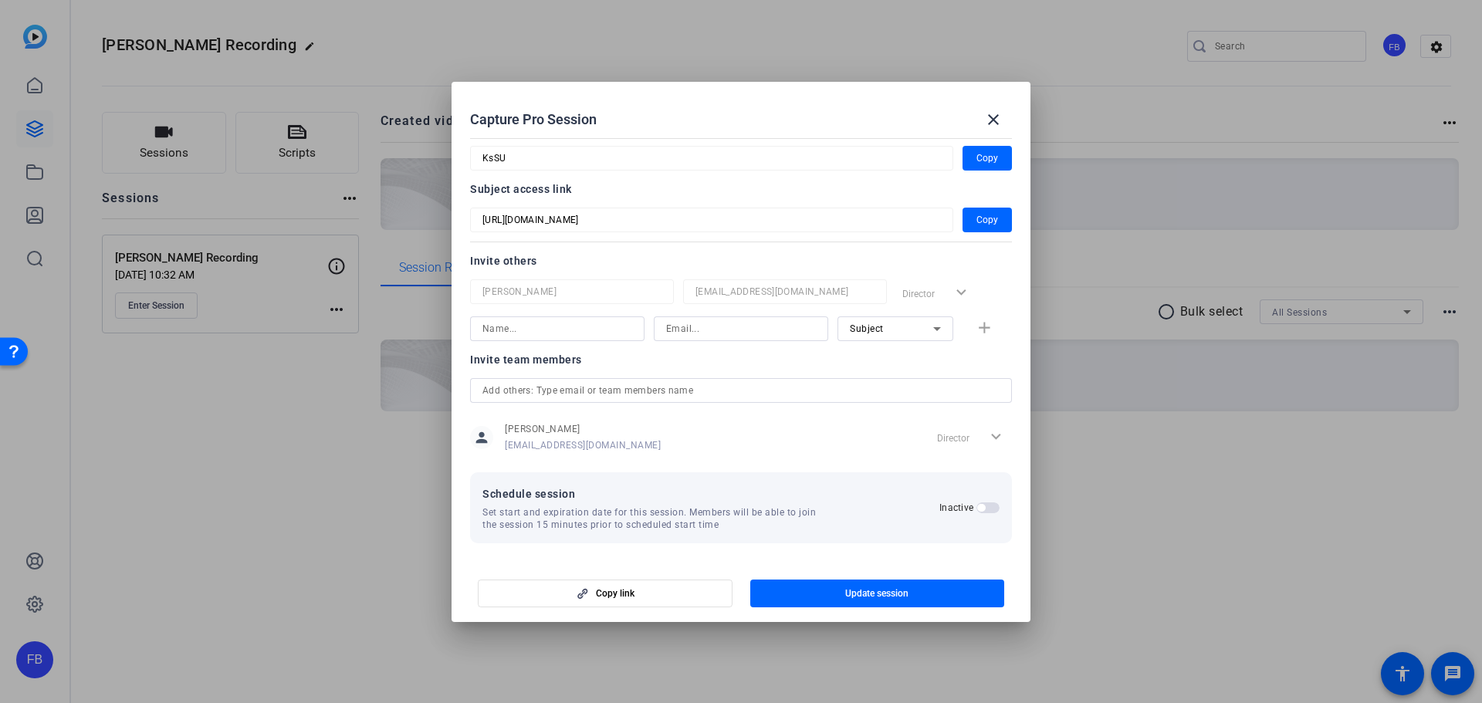
click at [977, 512] on span "button" at bounding box center [981, 508] width 8 height 8
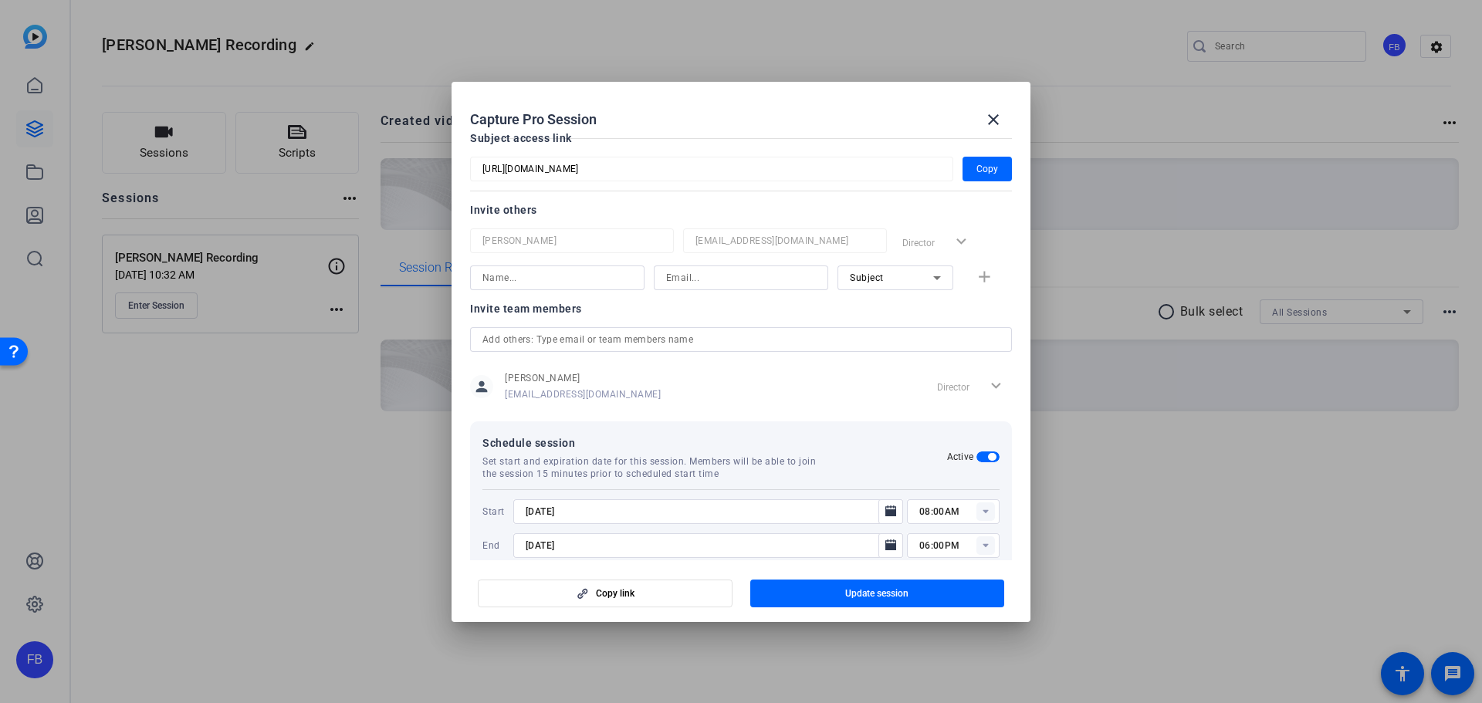
scroll to position [169, 0]
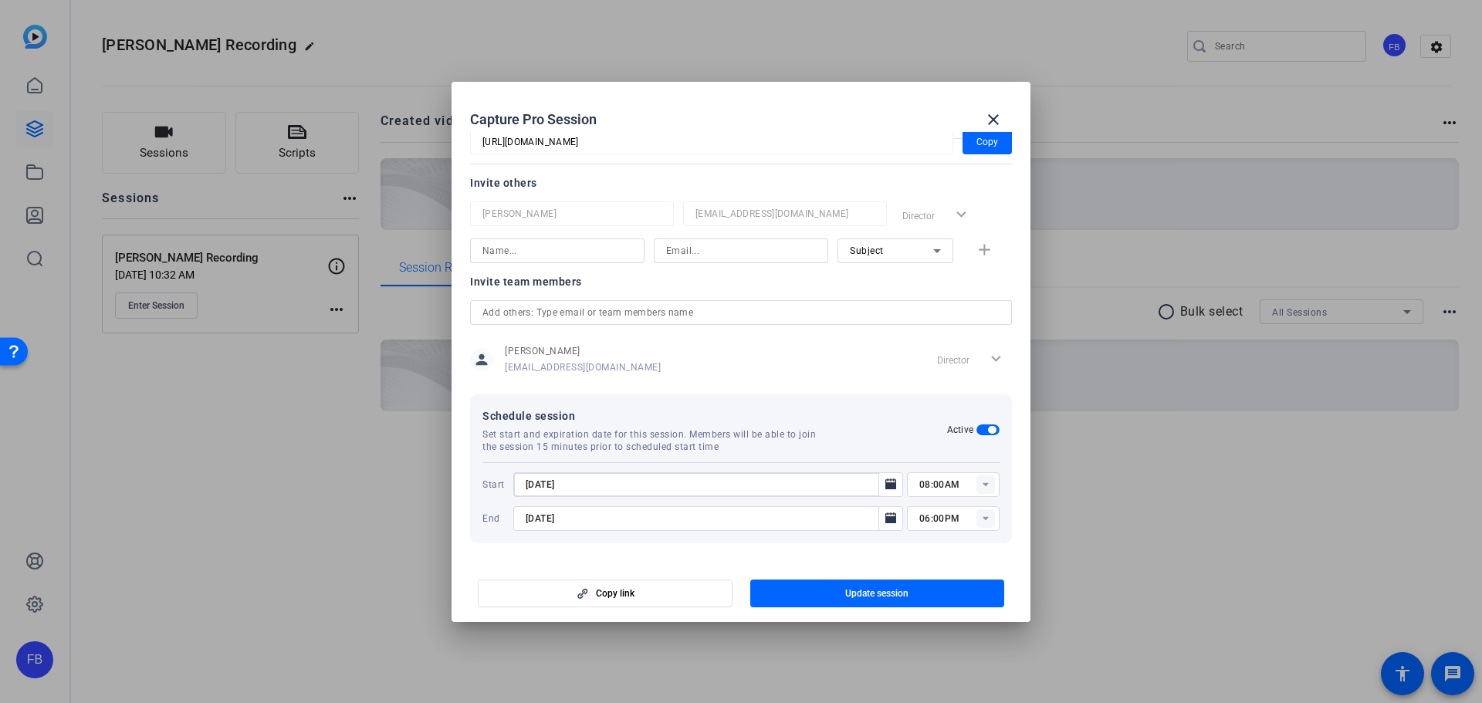
click at [585, 486] on input "8/21/2025" at bounding box center [700, 484] width 350 height 19
click at [872, 484] on span "Open calendar" at bounding box center [890, 484] width 37 height 37
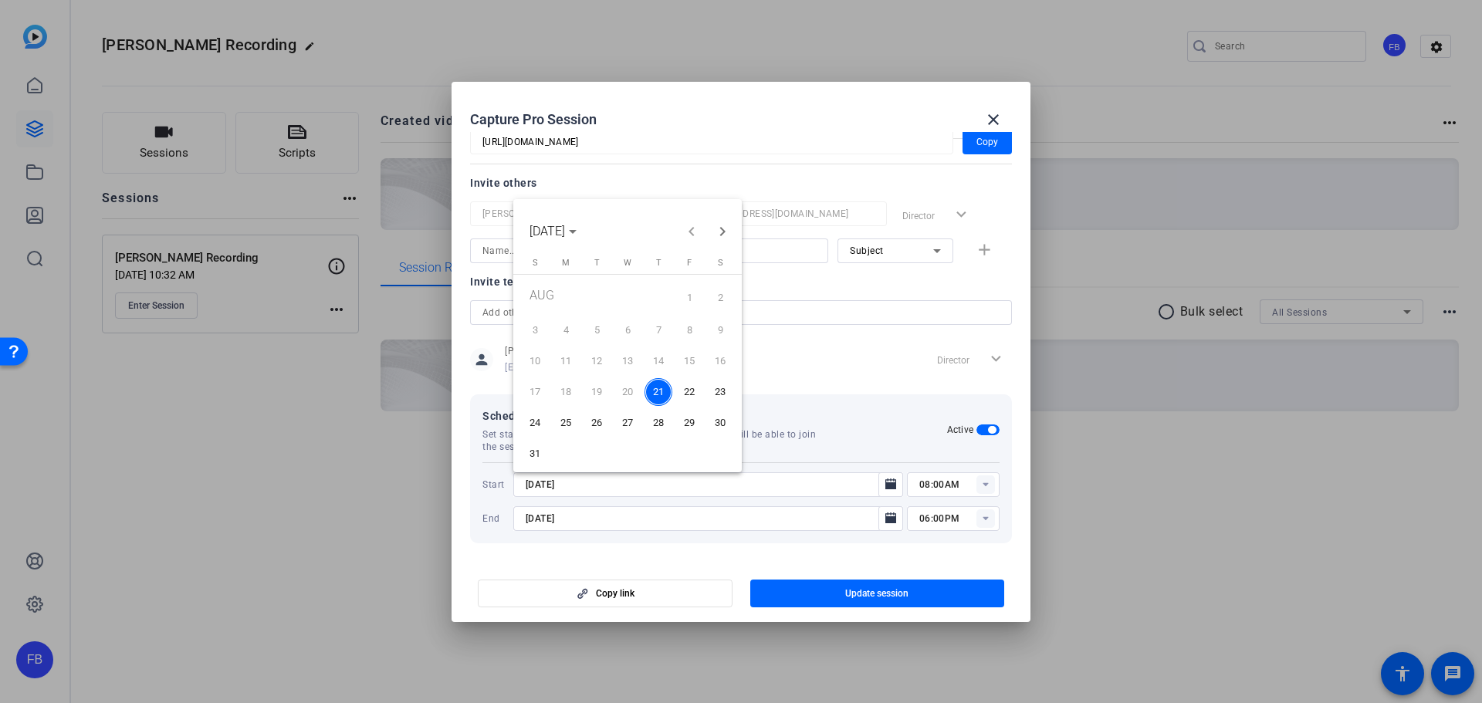
click at [594, 421] on span "26" at bounding box center [597, 423] width 28 height 28
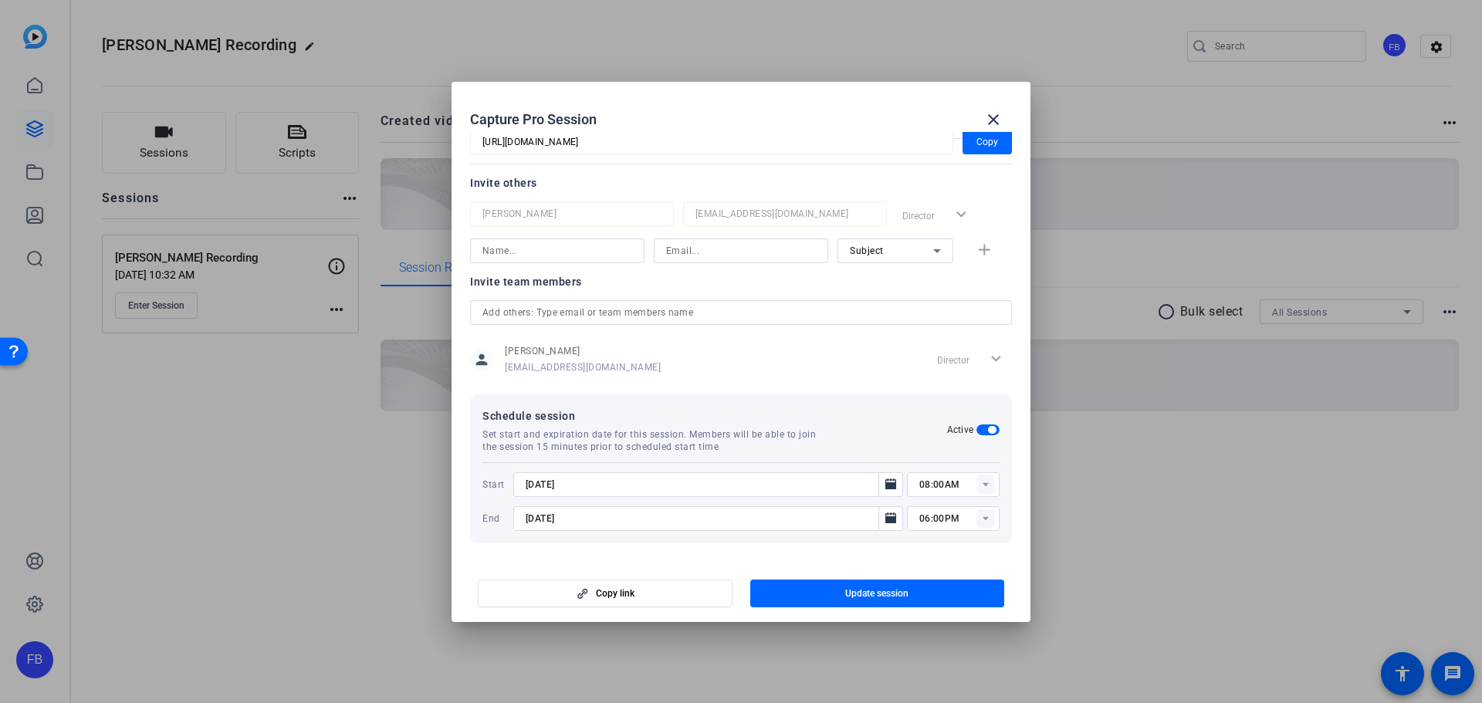
type input "8/26/2025"
click at [976, 485] on rect at bounding box center [985, 484] width 19 height 19
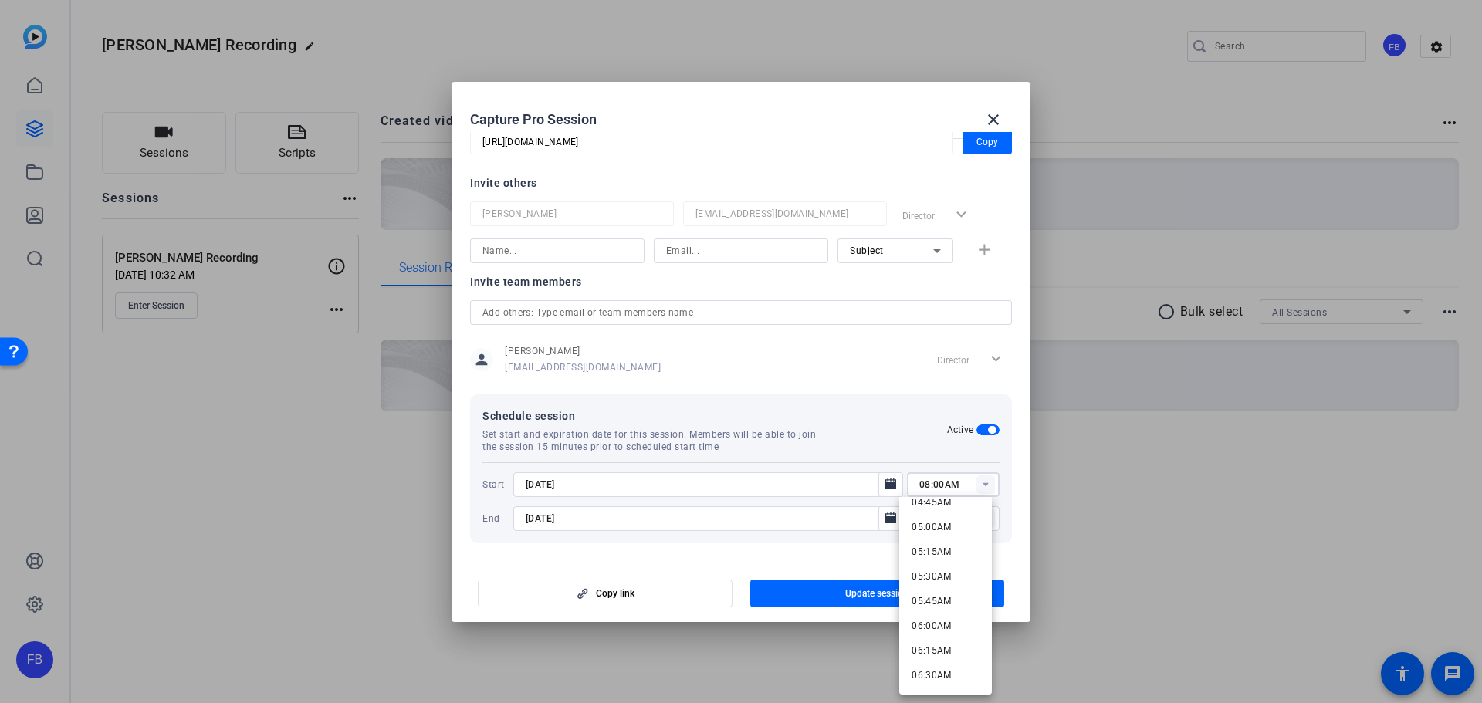
scroll to position [481, 0]
click at [939, 579] on span "05:30AM" at bounding box center [931, 577] width 40 height 11
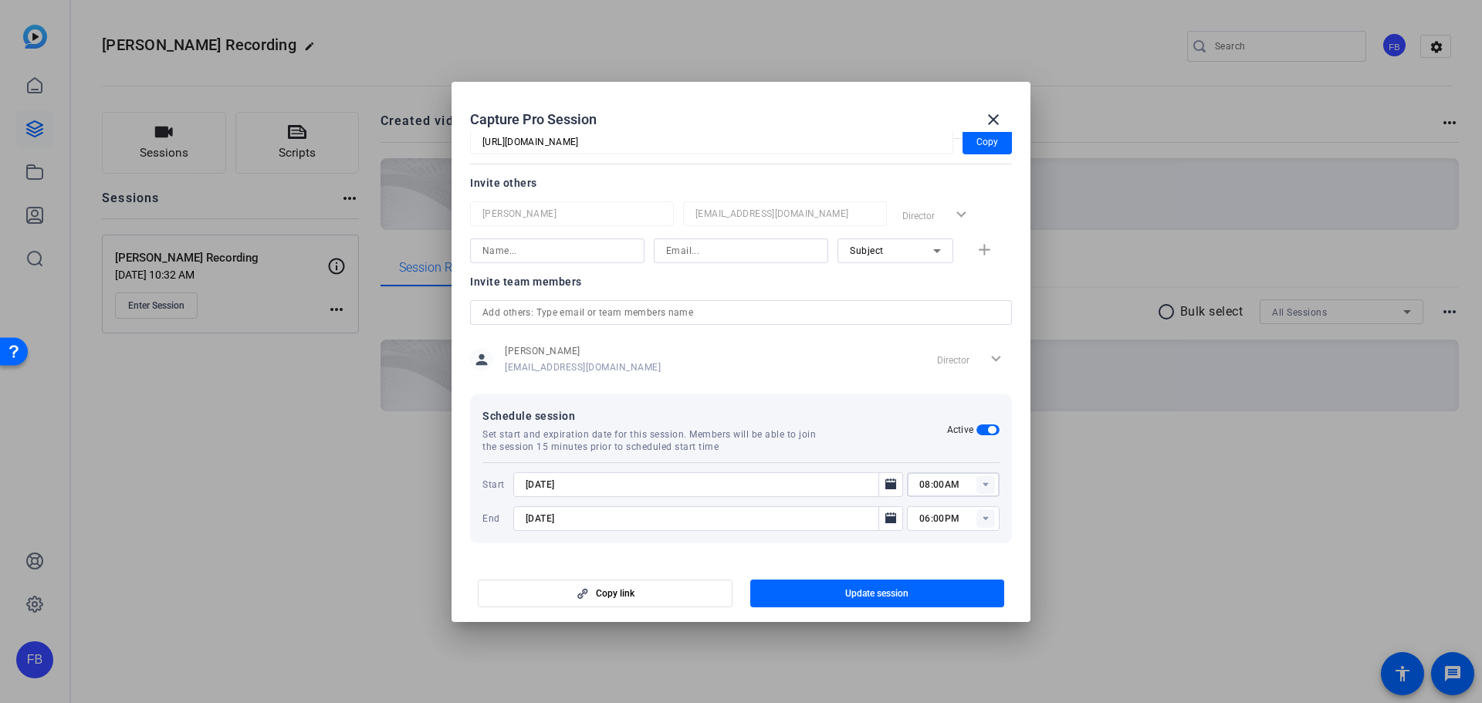
type input "05:30AM"
click at [549, 563] on mat-dialog-actions "Copy link Update session" at bounding box center [740, 591] width 579 height 62
click at [886, 595] on span "Update session" at bounding box center [876, 593] width 63 height 12
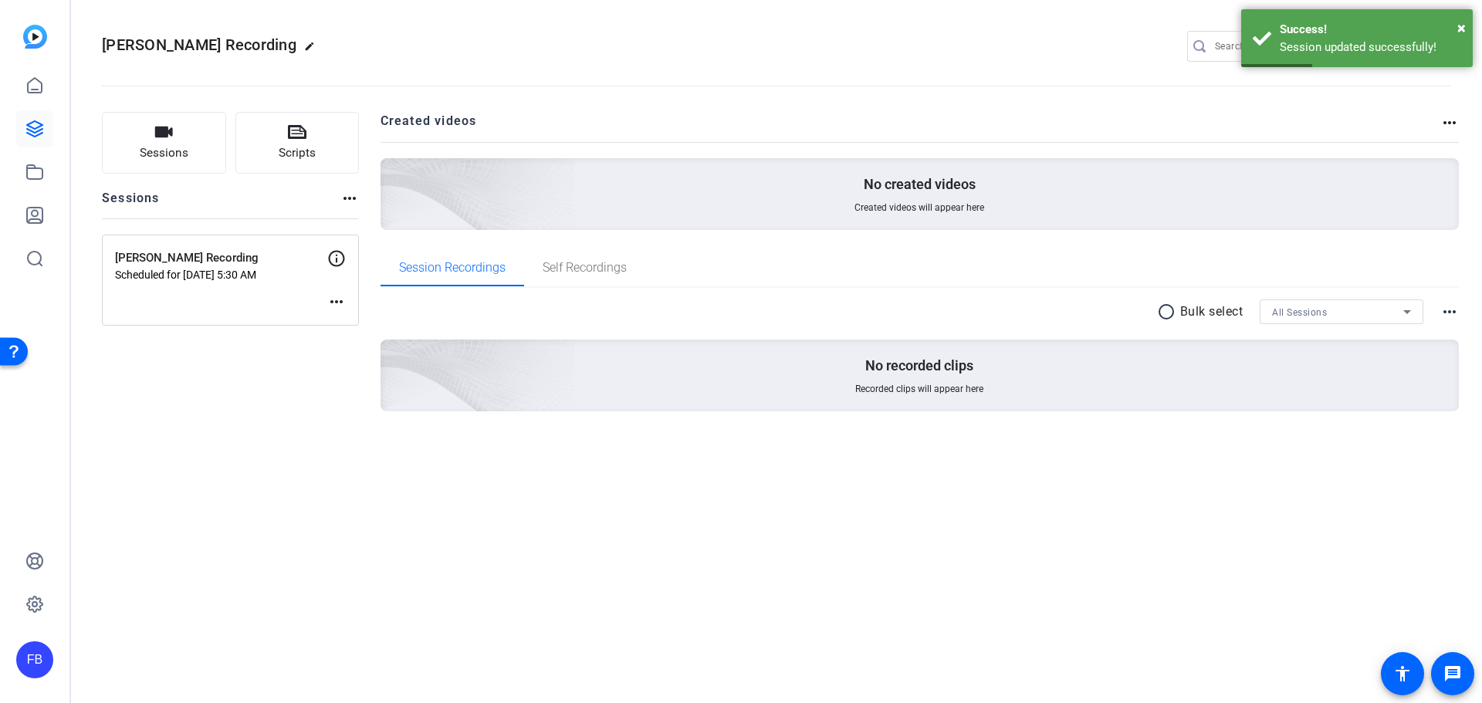
click at [235, 412] on div "Sessions Scripts Sessions more_horiz John Yung Recording Scheduled for Aug 26, …" at bounding box center [230, 286] width 257 height 349
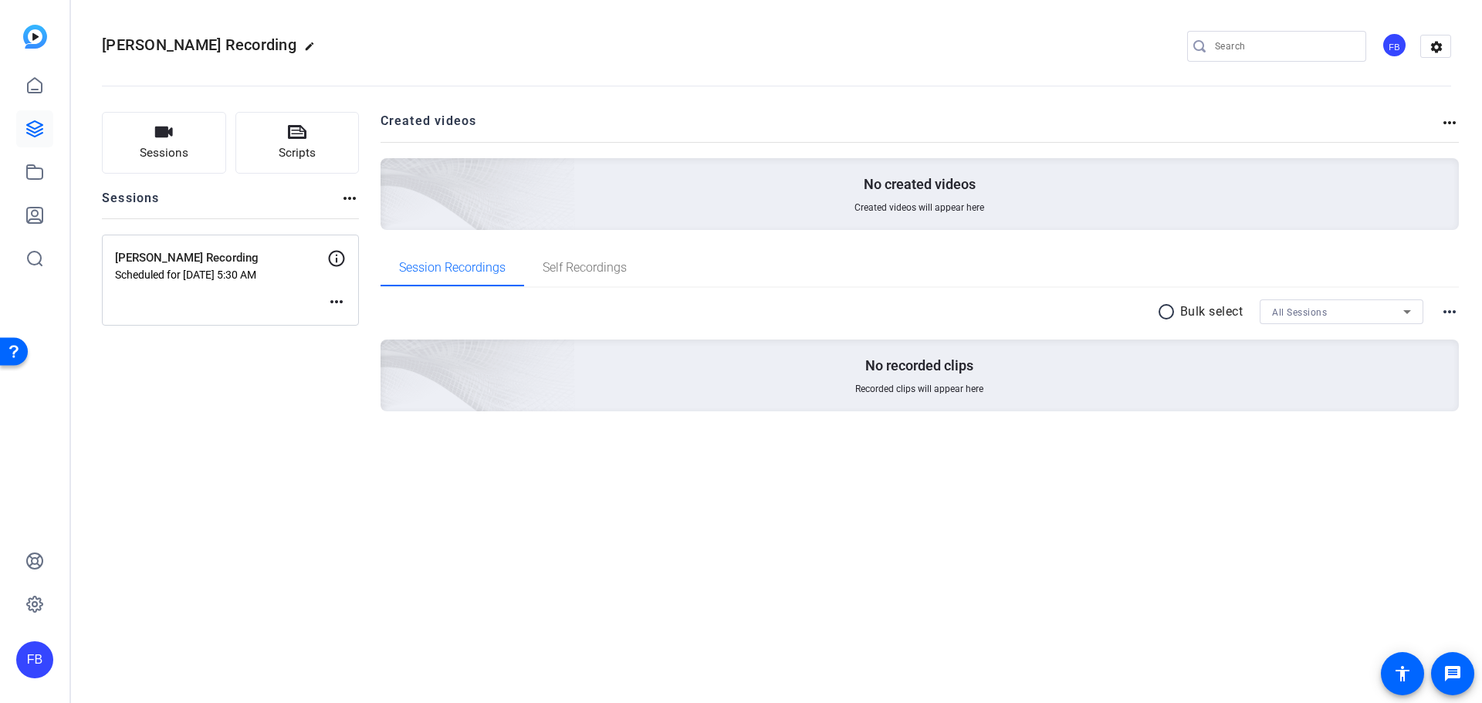
click at [773, 66] on openreel-divider-bar at bounding box center [776, 81] width 1349 height 47
click at [285, 368] on div "Sessions Scripts Sessions more_horiz John Yung Recording Scheduled for Aug 26, …" at bounding box center [230, 286] width 257 height 349
click at [337, 259] on icon at bounding box center [337, 259] width 16 height 16
click at [336, 301] on mat-icon "more_horiz" at bounding box center [336, 301] width 19 height 19
click at [250, 392] on div at bounding box center [741, 351] width 1482 height 703
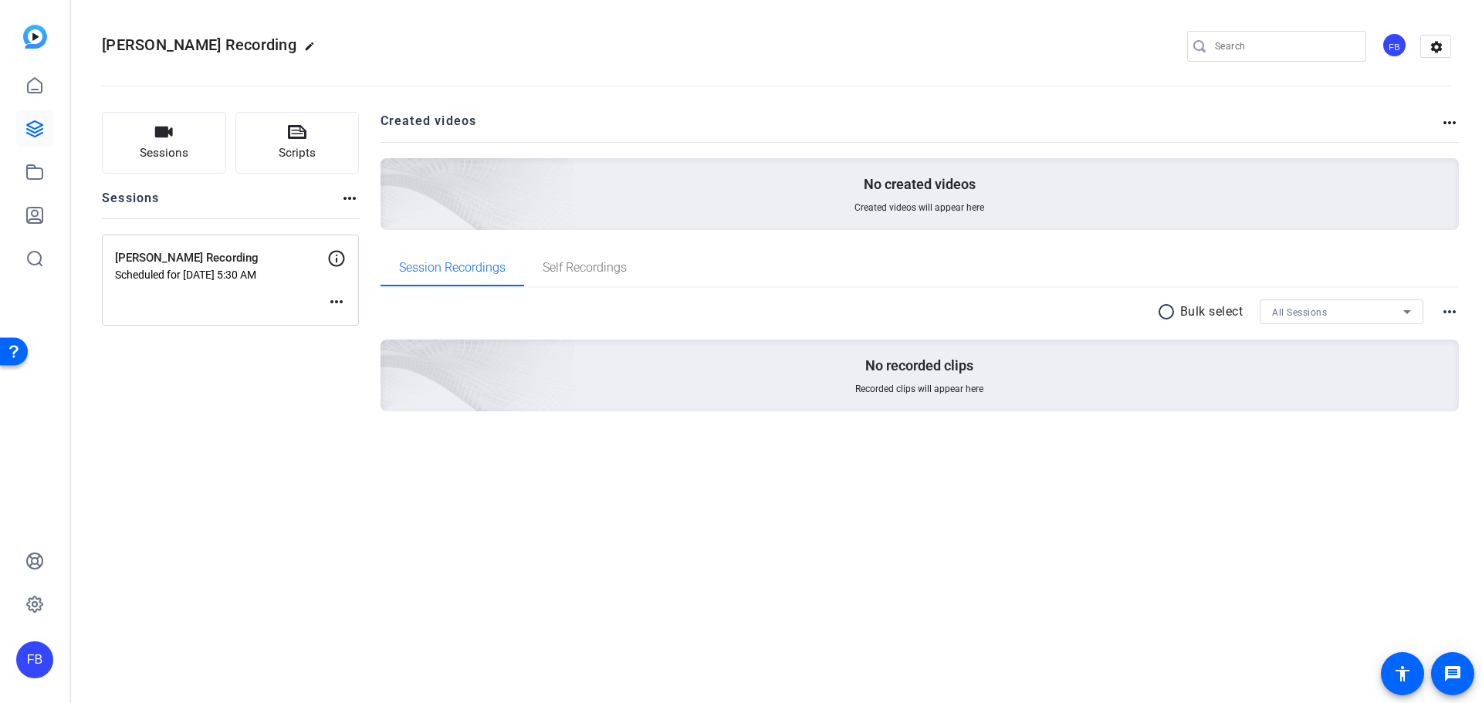
click at [208, 265] on p "John Yung Recording" at bounding box center [221, 258] width 212 height 18
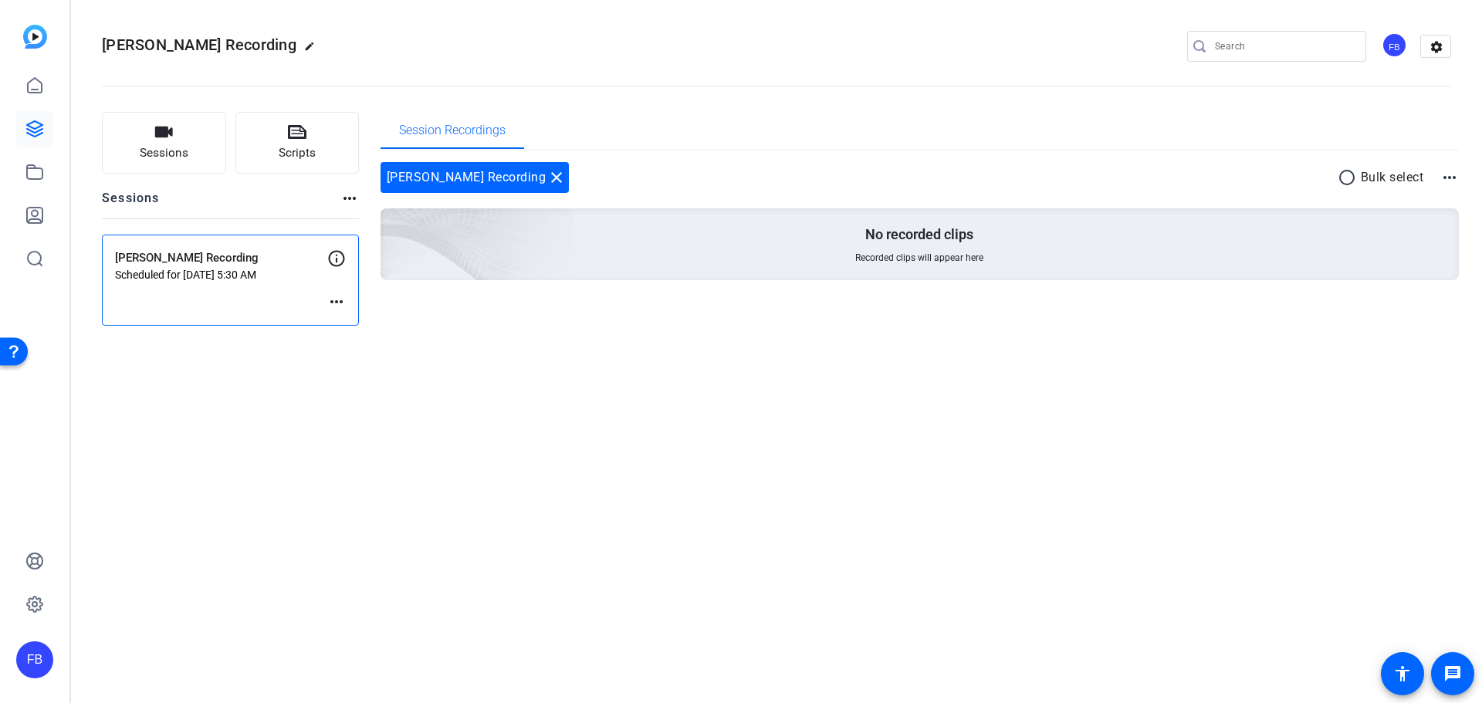
click at [1450, 180] on mat-icon "more_horiz" at bounding box center [1449, 177] width 19 height 19
click at [1074, 448] on div at bounding box center [741, 351] width 1482 height 703
click at [190, 273] on p "Scheduled for Aug 26, 2025 @ 5:30 AM" at bounding box center [221, 275] width 212 height 12
click at [992, 237] on div "No recorded clips Recorded clips will appear here" at bounding box center [919, 244] width 1079 height 72
click at [344, 454] on div "John Yung Recording edit FB settings Sessions Scripts Sessions more_horiz John …" at bounding box center [776, 351] width 1411 height 703
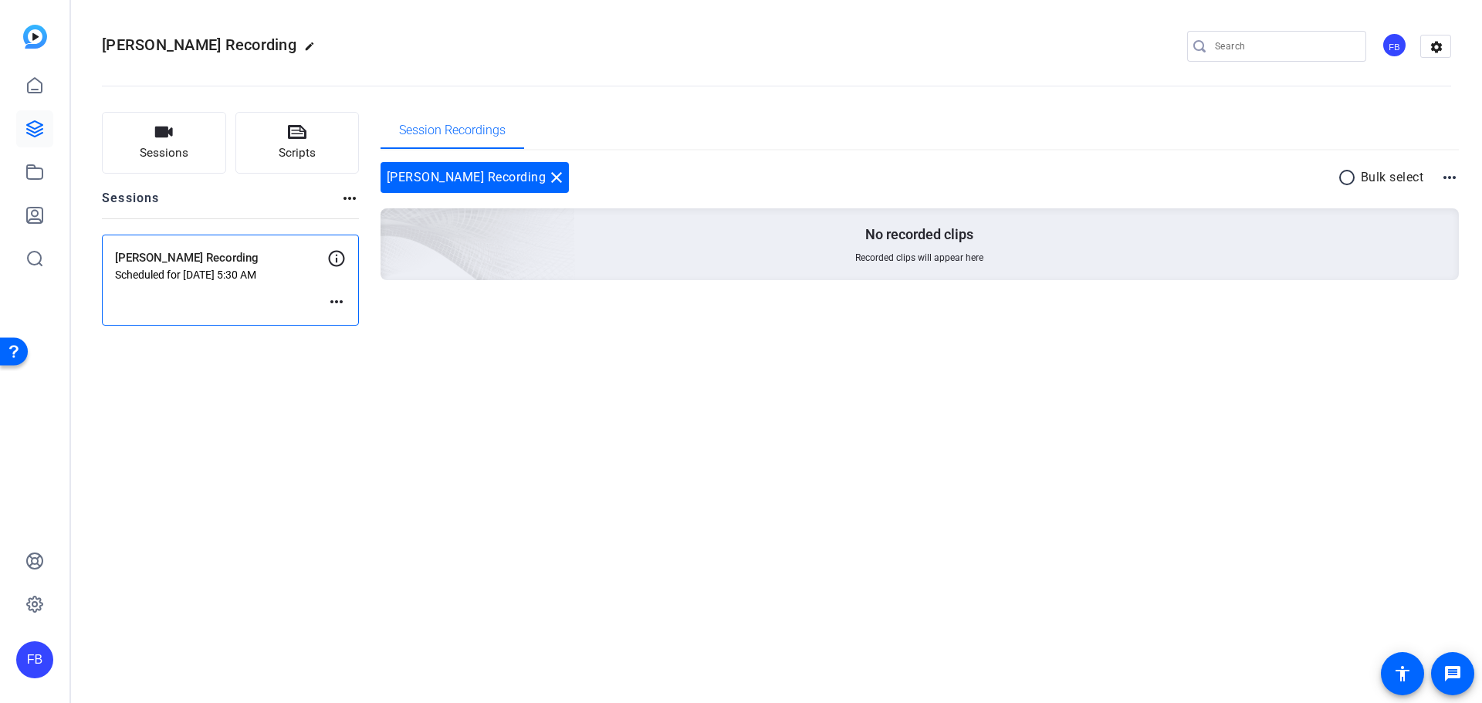
click at [207, 259] on p "John Yung Recording" at bounding box center [221, 258] width 212 height 18
click at [184, 132] on button "Sessions" at bounding box center [164, 143] width 124 height 62
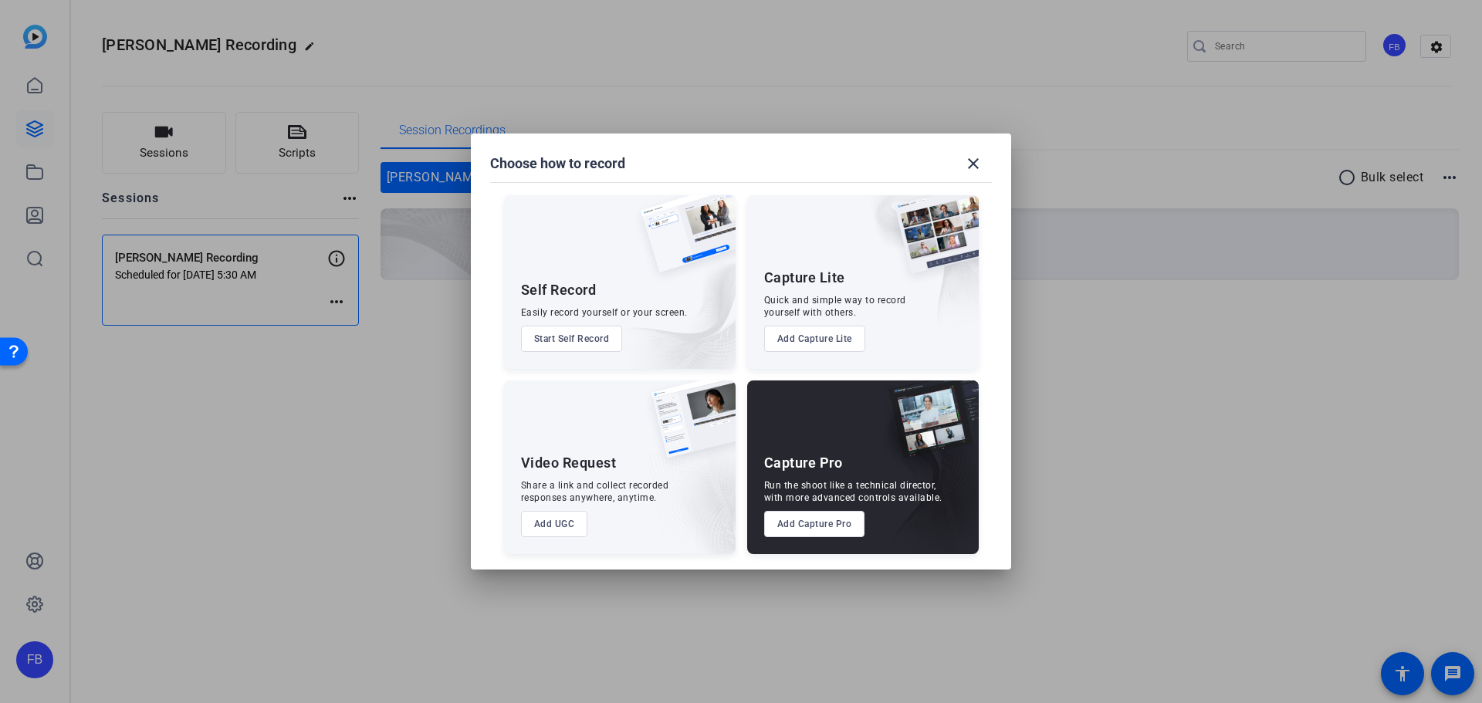
click at [970, 161] on mat-icon "close" at bounding box center [973, 163] width 19 height 19
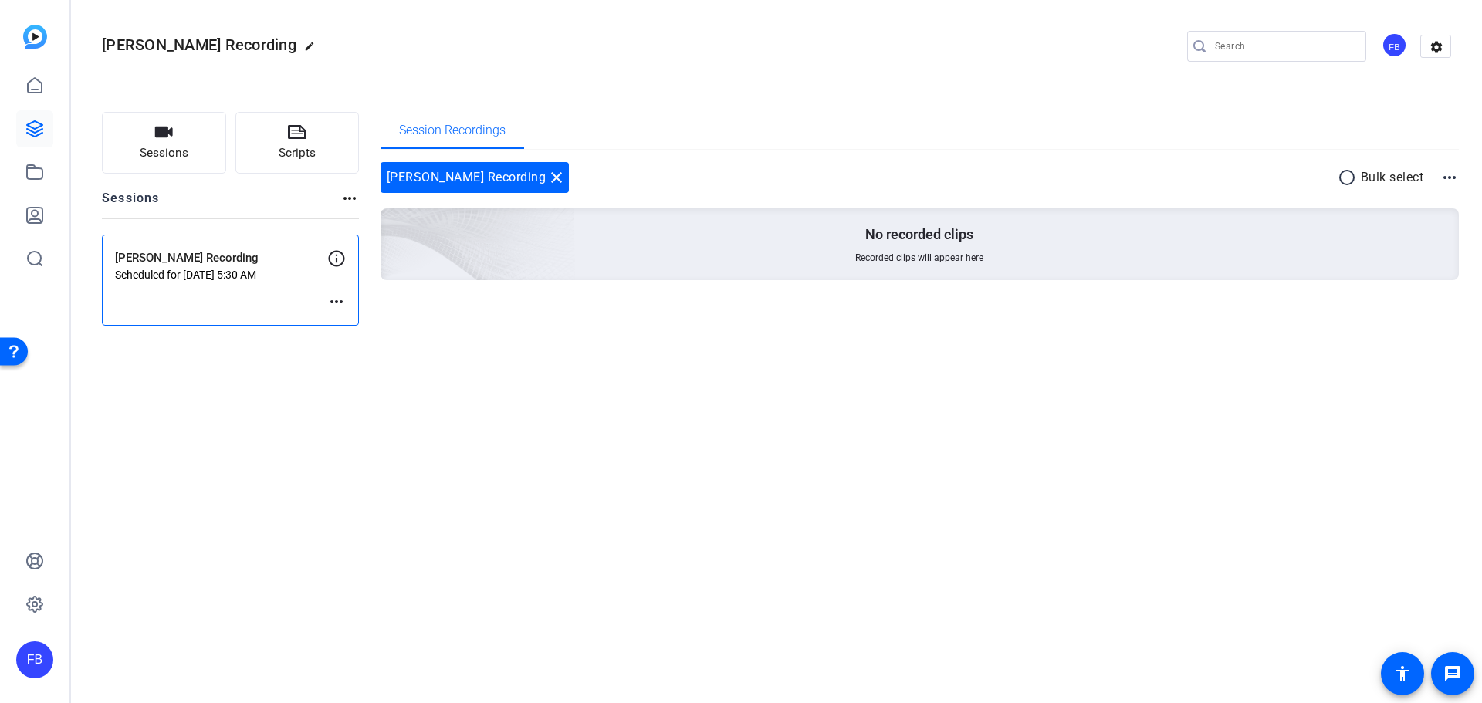
click at [354, 200] on mat-icon "more_horiz" at bounding box center [349, 198] width 19 height 19
click at [279, 461] on div at bounding box center [741, 351] width 1482 height 703
click at [342, 258] on icon at bounding box center [336, 258] width 19 height 19
click at [319, 356] on div "John Yung Recording edit FB settings Sessions Scripts Sessions more_horiz John …" at bounding box center [776, 351] width 1411 height 703
click at [339, 301] on mat-icon "more_horiz" at bounding box center [336, 301] width 19 height 19
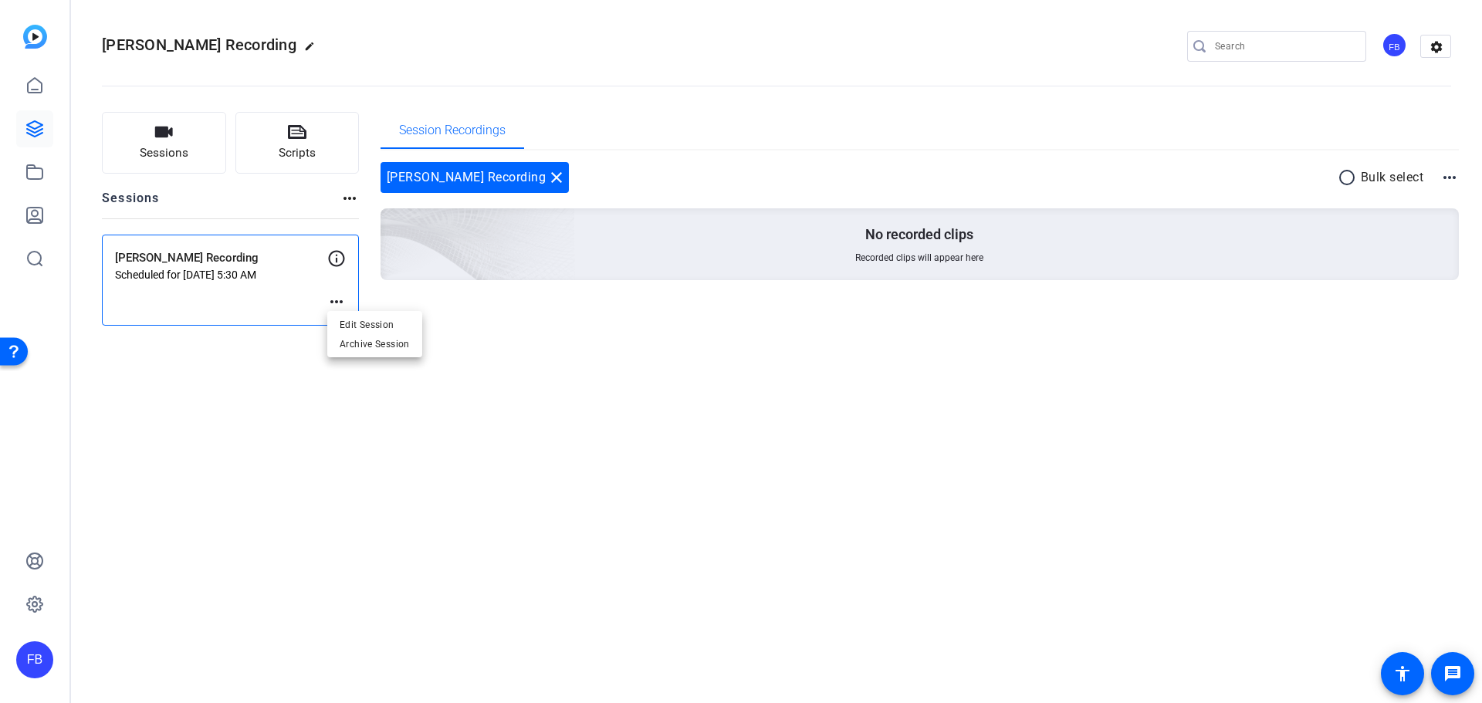
click at [363, 321] on span "Edit Session" at bounding box center [375, 325] width 70 height 19
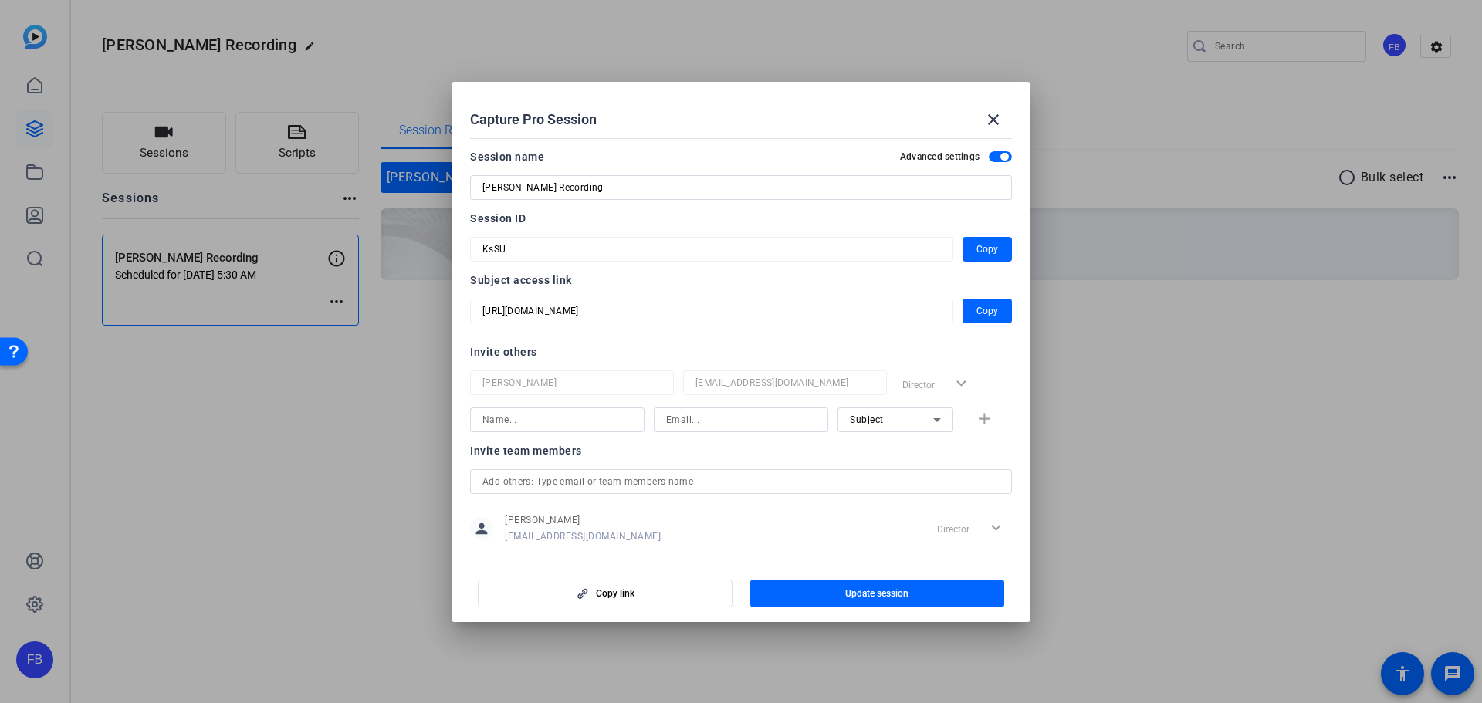
click at [981, 314] on span "Copy" at bounding box center [987, 311] width 22 height 19
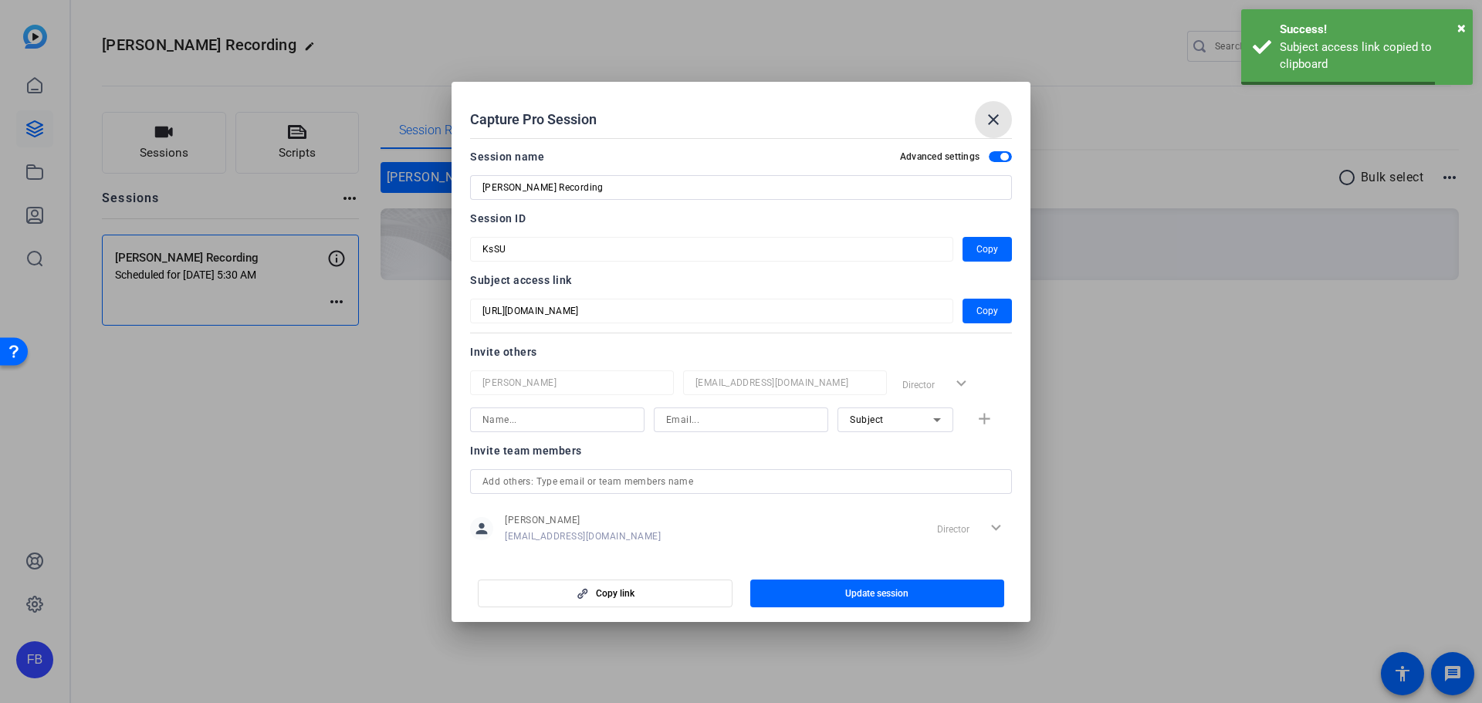
click at [997, 123] on mat-icon "close" at bounding box center [993, 119] width 19 height 19
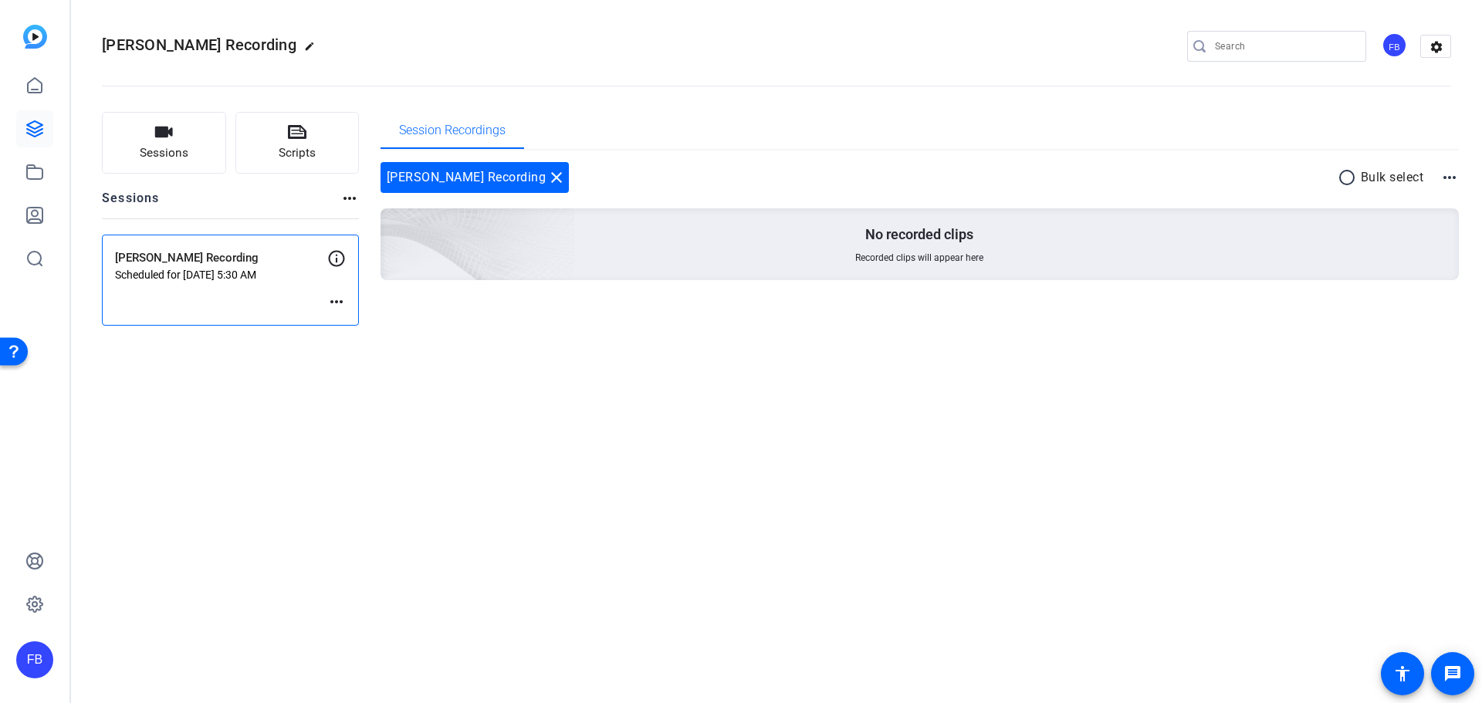
click at [336, 296] on mat-icon "more_horiz" at bounding box center [336, 301] width 19 height 19
click at [340, 318] on span "Edit Session" at bounding box center [375, 325] width 70 height 19
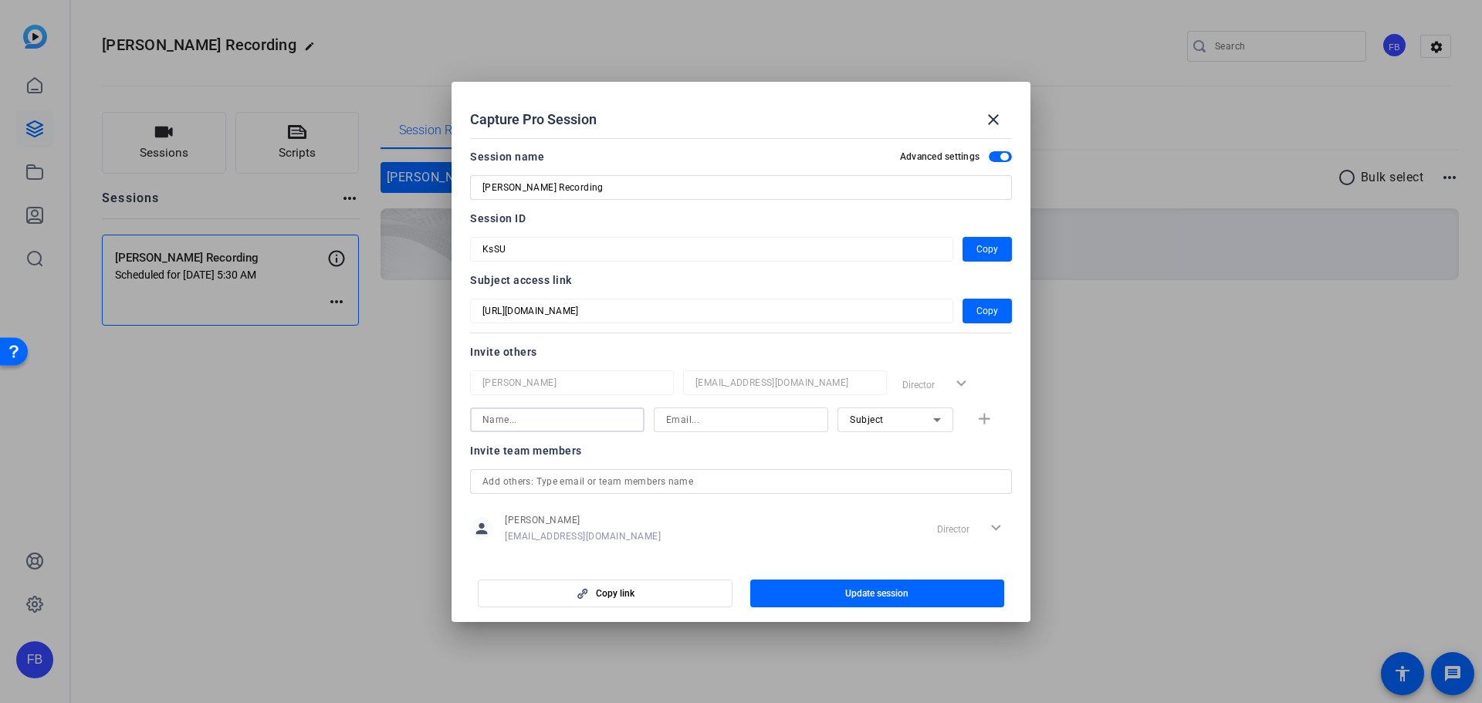
click at [612, 411] on input at bounding box center [557, 420] width 150 height 19
type input "c"
type input "Cole Von Sprecken"
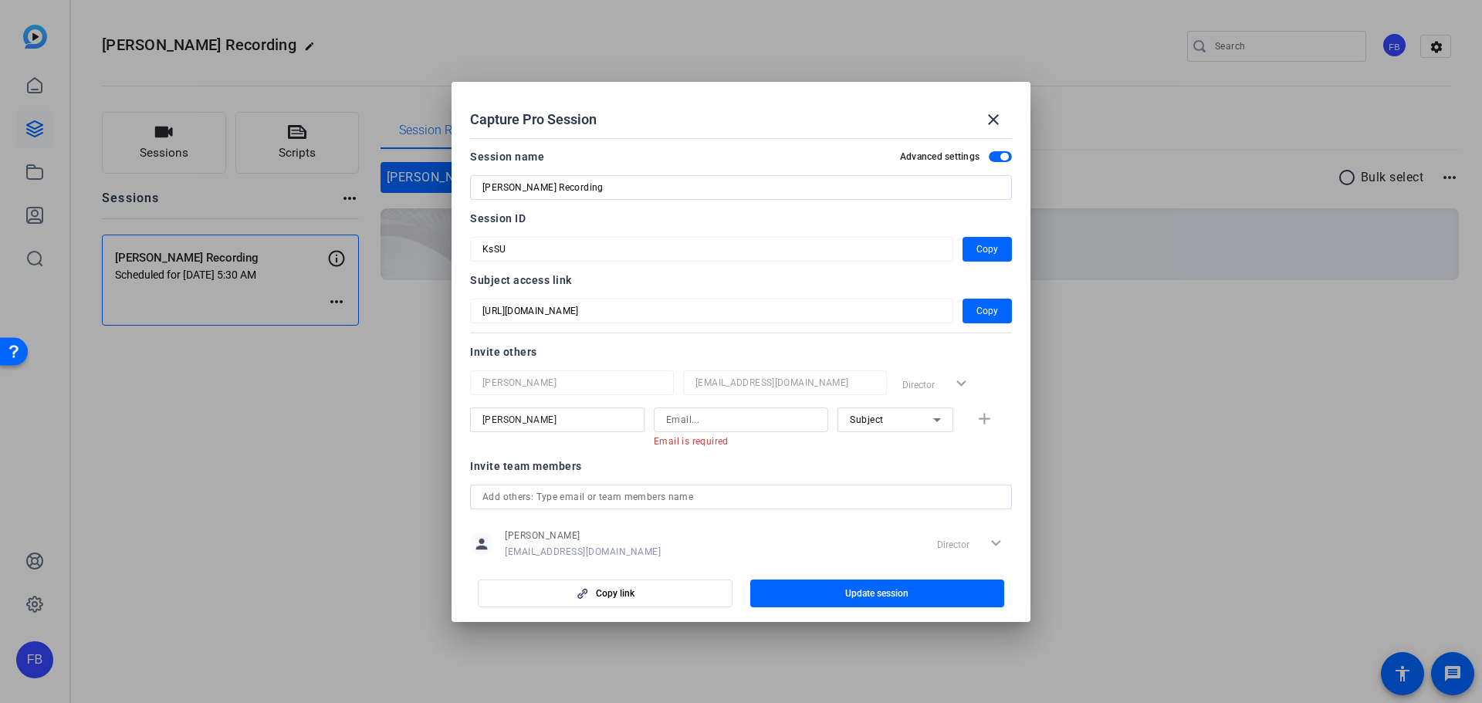
click at [767, 421] on input at bounding box center [741, 420] width 150 height 19
paste input "cole.vonsprecken@mcmcg.com"
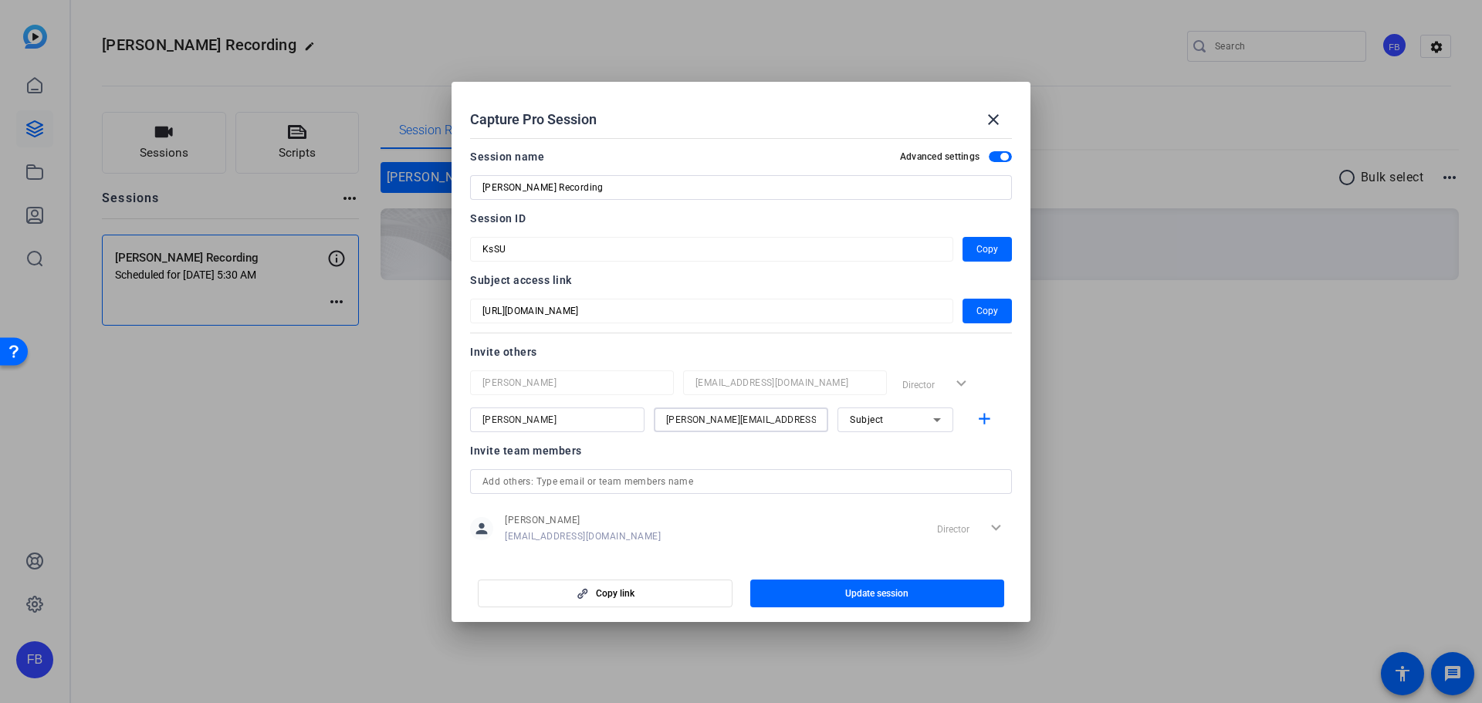
type input "cole.vonsprecken@mcmcg.com"
click at [894, 416] on div "Subject" at bounding box center [891, 419] width 83 height 19
click at [902, 455] on mat-option "Collaborator" at bounding box center [888, 450] width 116 height 25
click at [956, 445] on div "Invite team members" at bounding box center [741, 450] width 542 height 19
click at [982, 422] on mat-icon "add" at bounding box center [984, 419] width 19 height 19
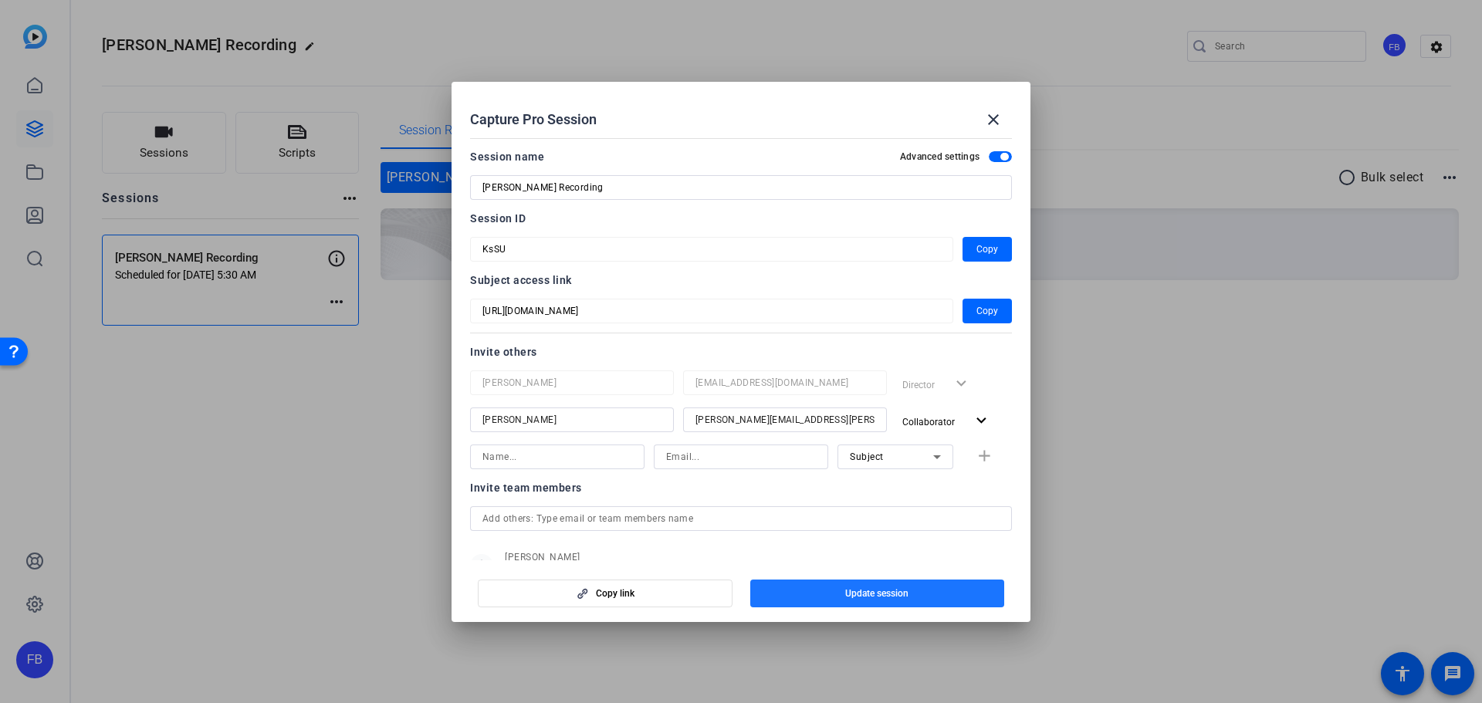
click at [859, 589] on span "Update session" at bounding box center [876, 593] width 63 height 12
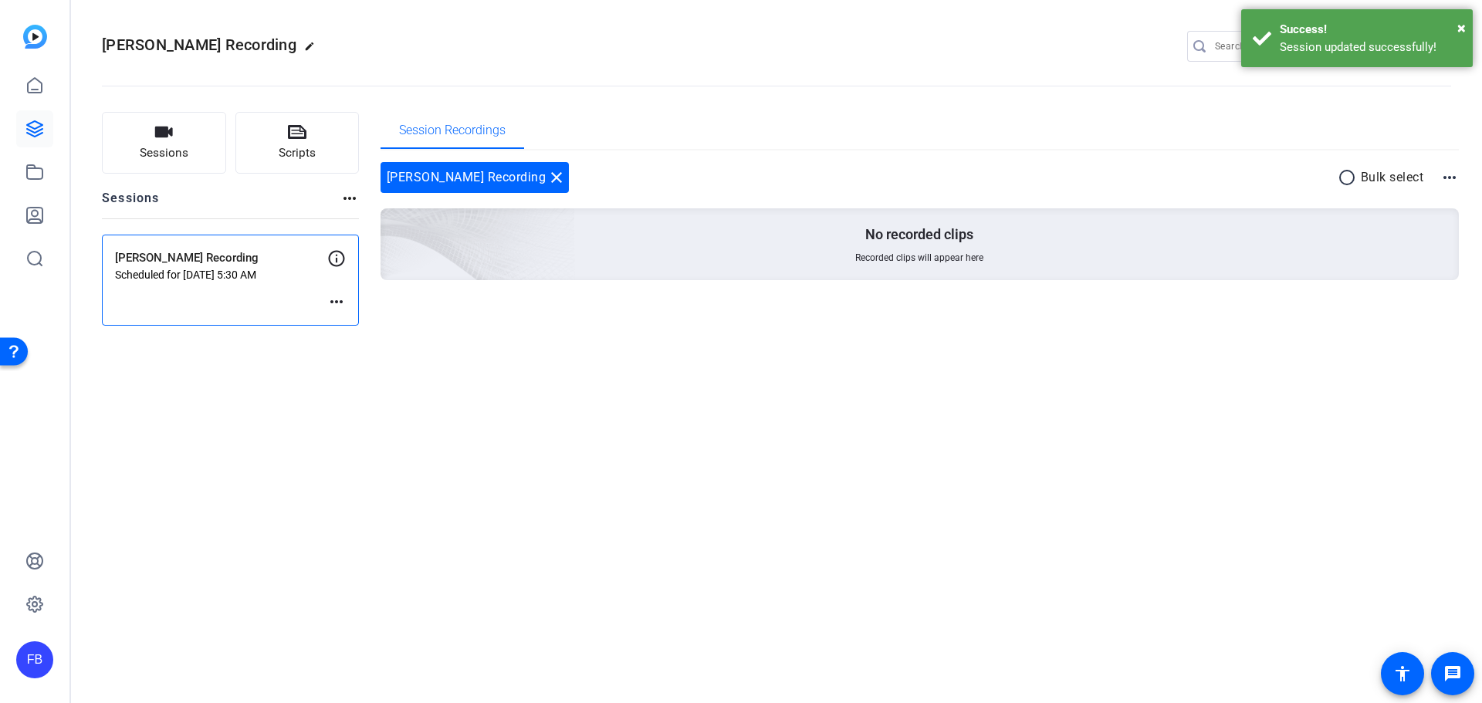
click at [1466, 27] on div "× Success! Session updated successfully!" at bounding box center [1356, 38] width 231 height 58
